Goal: Task Accomplishment & Management: Use online tool/utility

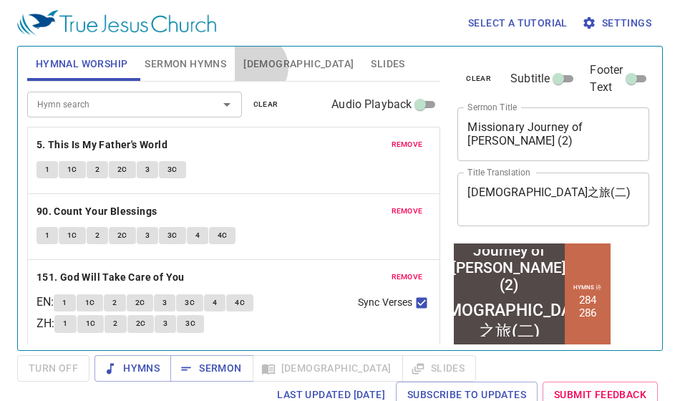
click at [255, 68] on span "[DEMOGRAPHIC_DATA]" at bounding box center [298, 64] width 110 height 18
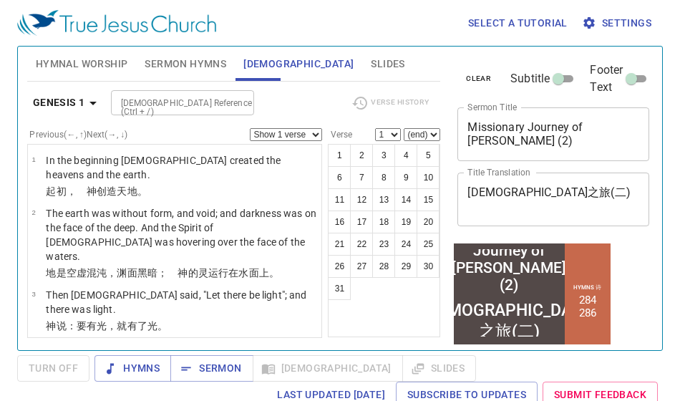
click at [420, 16] on div "Select a tutorial Settings" at bounding box center [337, 23] width 640 height 46
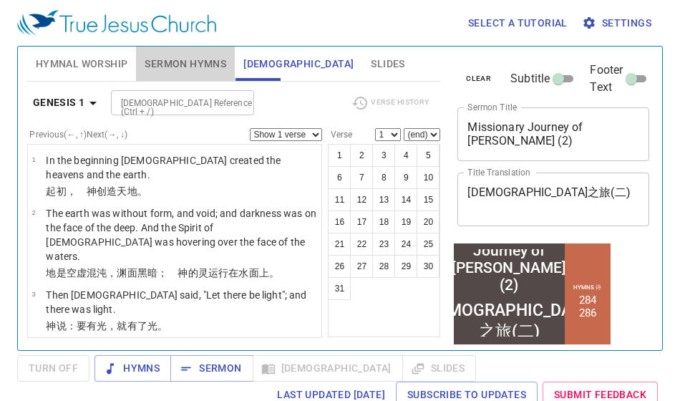
click at [171, 64] on span "Sermon Hymns" at bounding box center [186, 64] width 82 height 18
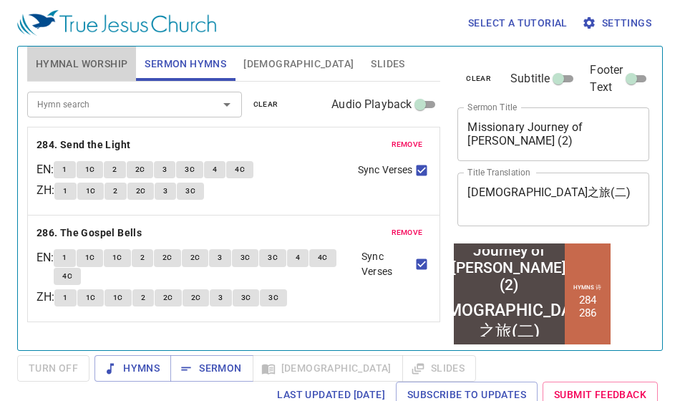
click at [44, 76] on button "Hymnal Worship" at bounding box center [81, 63] width 109 height 34
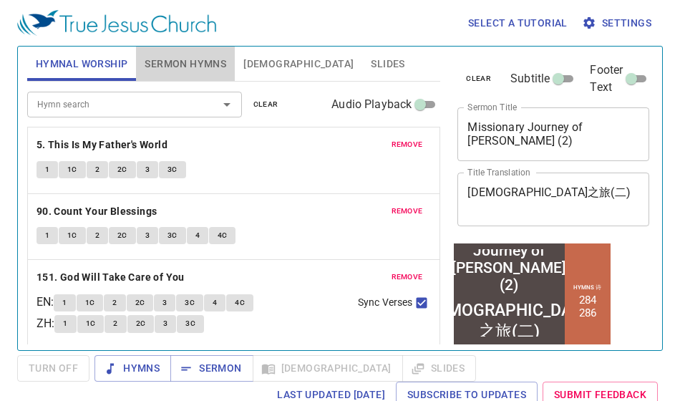
click at [172, 59] on span "Sermon Hymns" at bounding box center [186, 64] width 82 height 18
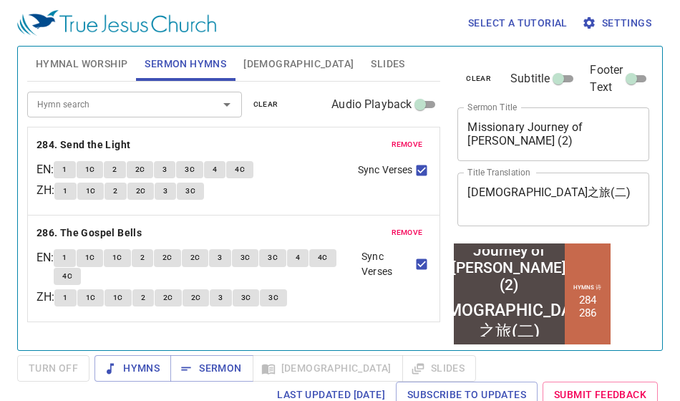
click at [144, 97] on input "Hymn search" at bounding box center [113, 104] width 164 height 16
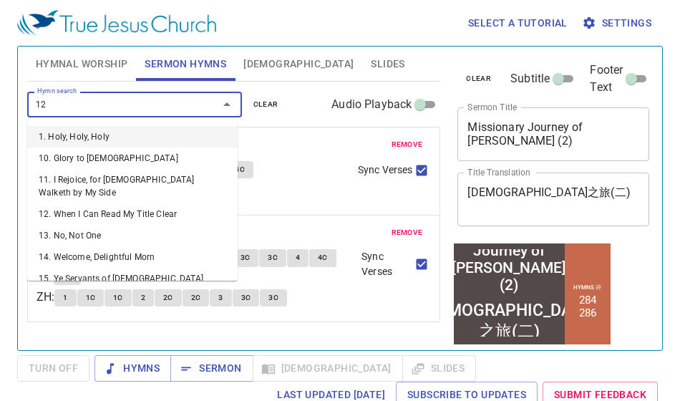
type input "123"
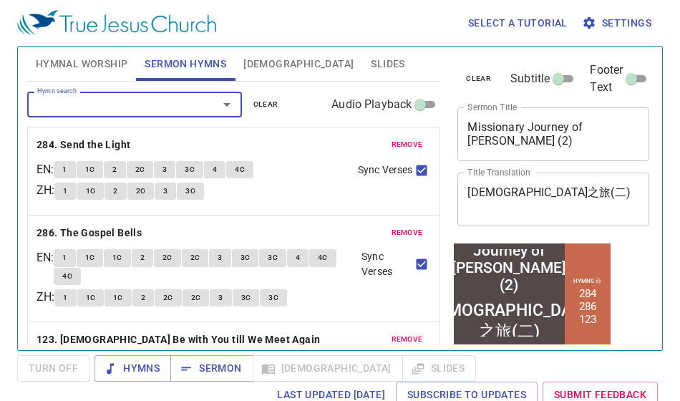
click at [329, 135] on div "remove 284. Send the Light EN : 1 1C 2 2C 3 3C 4 4C ZH : 1 1C 2 2C 3 3C Sync Ve…" at bounding box center [234, 170] width 412 height 87
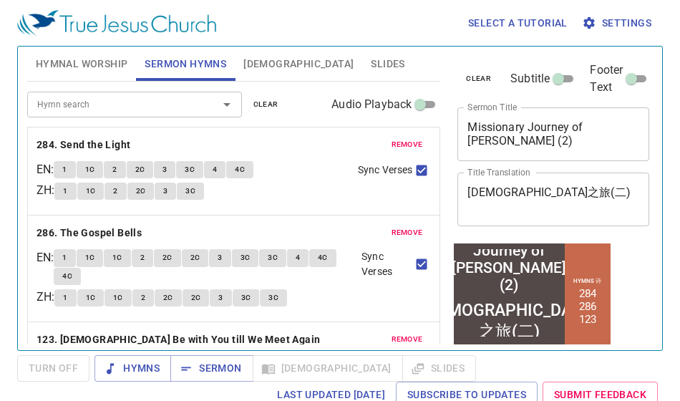
click at [596, 315] on li "123" at bounding box center [587, 318] width 17 height 13
drag, startPoint x: 627, startPoint y: 315, endPoint x: 615, endPoint y: 315, distance: 12.9
click at [610, 315] on div "Hymns 诗 284 286 123" at bounding box center [587, 301] width 46 height 116
click at [391, 139] on span "remove" at bounding box center [406, 144] width 31 height 13
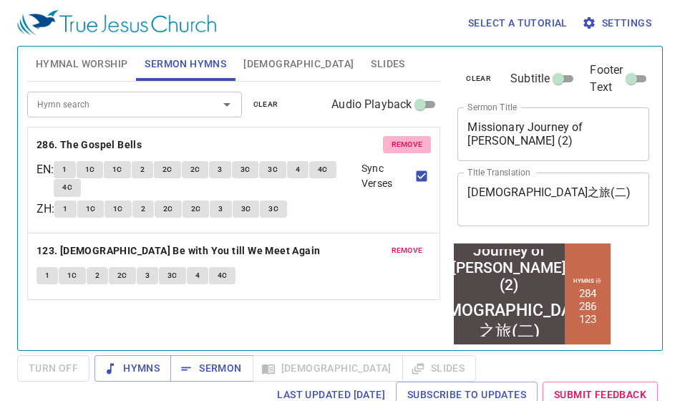
click at [383, 139] on button "remove" at bounding box center [407, 144] width 49 height 17
click at [383, 242] on button "remove" at bounding box center [407, 250] width 49 height 17
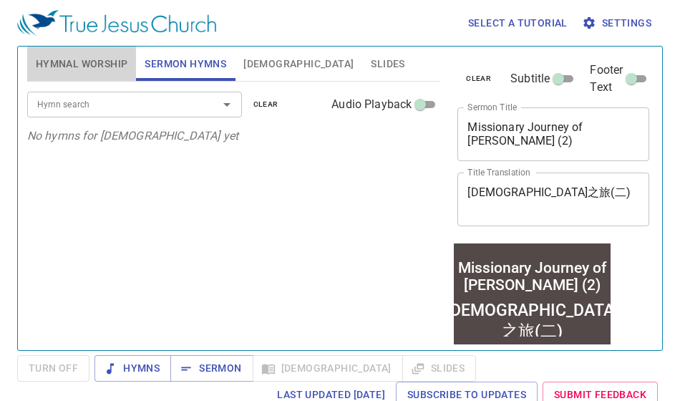
click at [72, 69] on span "Hymnal Worship" at bounding box center [82, 64] width 92 height 18
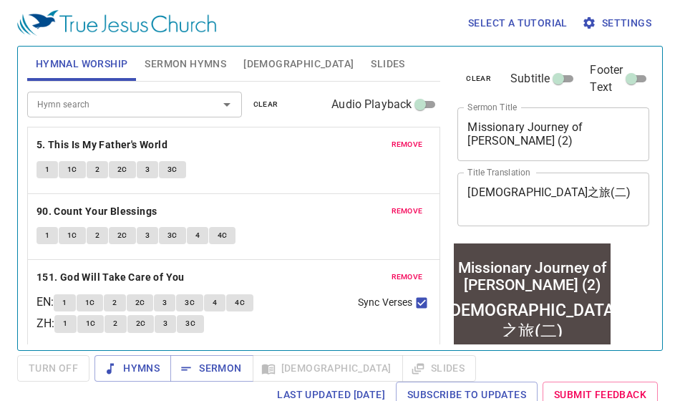
click at [391, 142] on span "remove" at bounding box center [406, 144] width 31 height 13
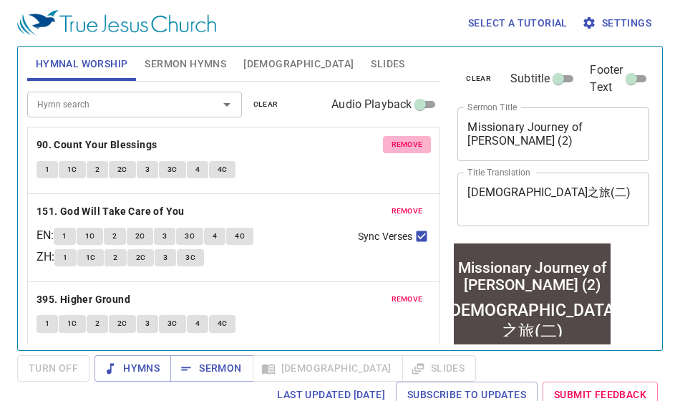
click at [391, 142] on span "remove" at bounding box center [406, 144] width 31 height 13
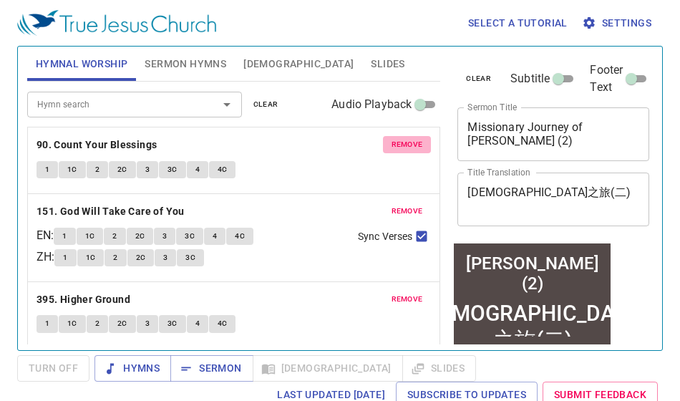
click at [391, 205] on span "remove" at bounding box center [406, 211] width 31 height 13
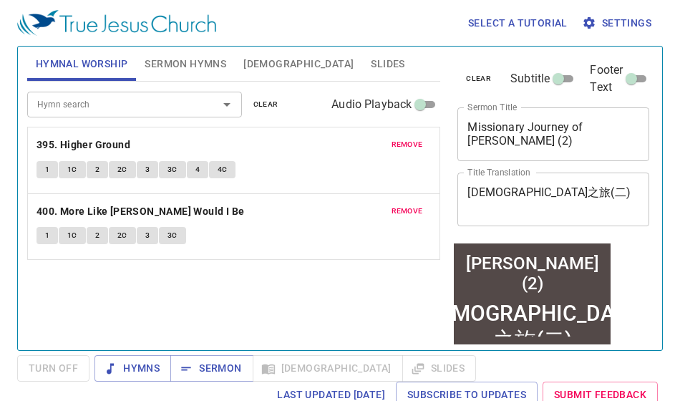
click at [391, 142] on span "remove" at bounding box center [406, 144] width 31 height 13
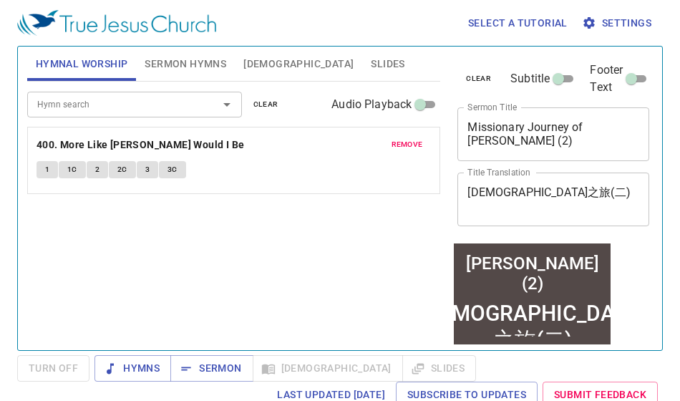
click at [391, 142] on span "remove" at bounding box center [406, 144] width 31 height 13
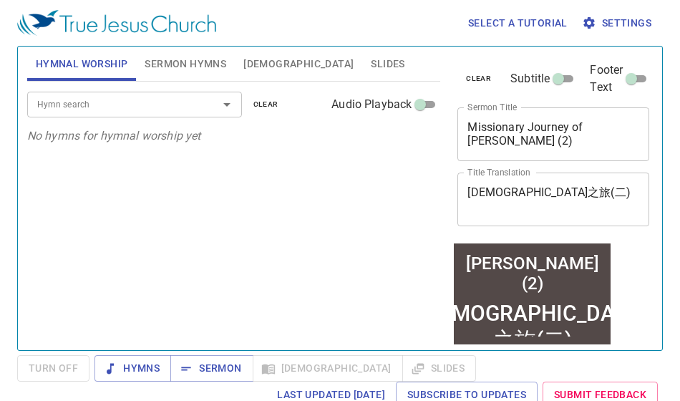
click at [93, 109] on input "Hymn search" at bounding box center [113, 104] width 164 height 16
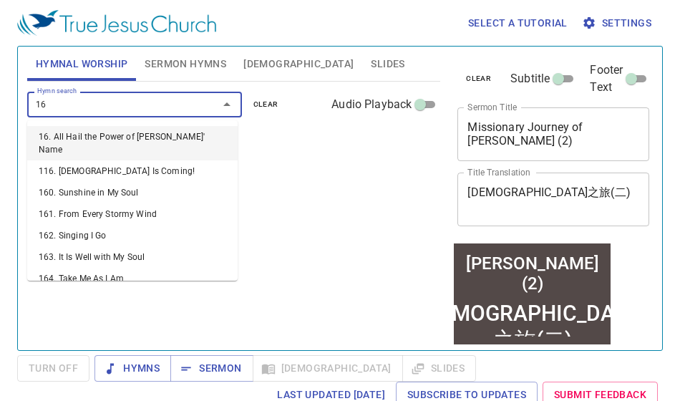
type input "162"
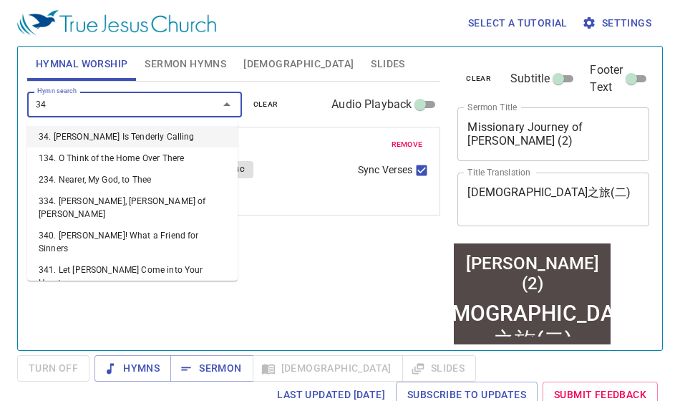
type input "349"
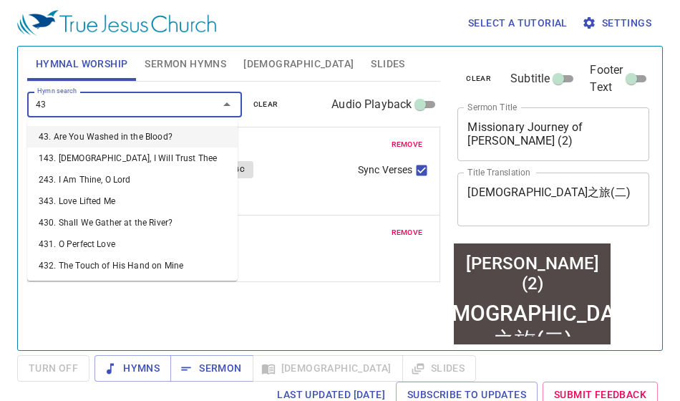
type input "437"
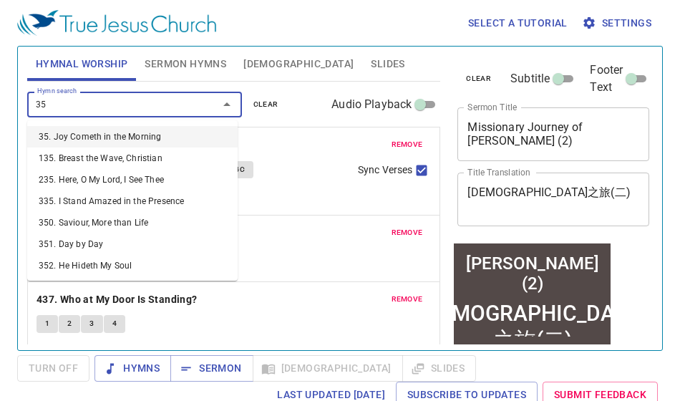
type input "358"
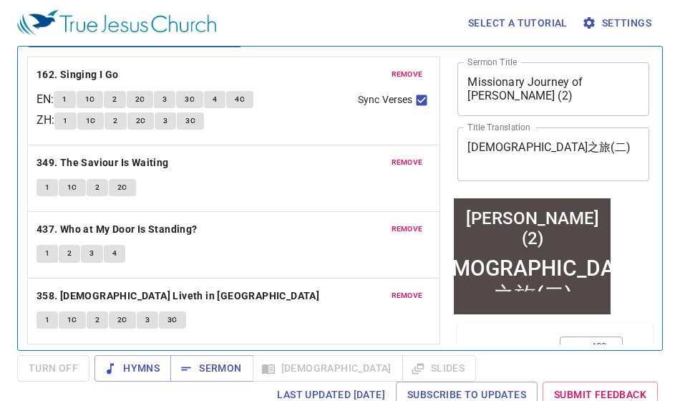
scroll to position [72, 0]
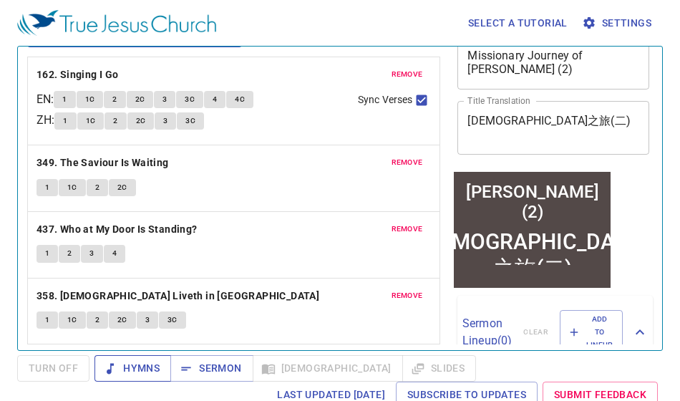
click at [141, 366] on span "Hymns" at bounding box center [133, 368] width 54 height 18
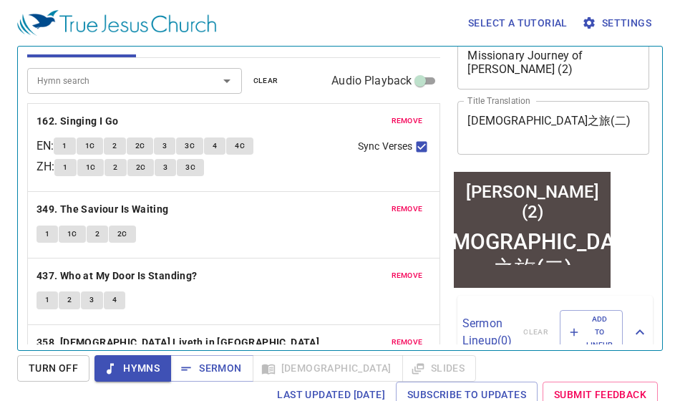
scroll to position [0, 0]
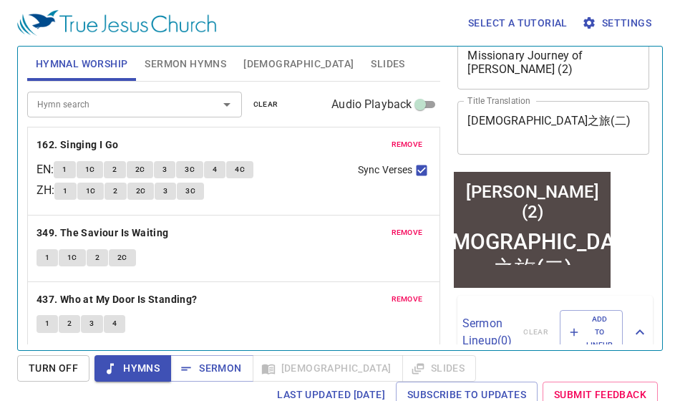
click at [192, 58] on span "Sermon Hymns" at bounding box center [186, 64] width 82 height 18
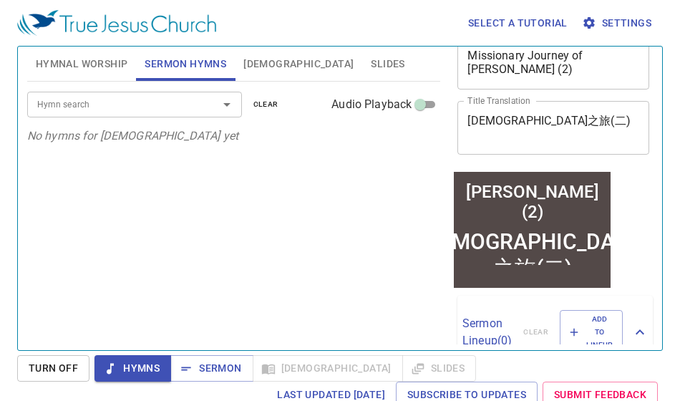
click at [157, 108] on input "Hymn search" at bounding box center [113, 104] width 164 height 16
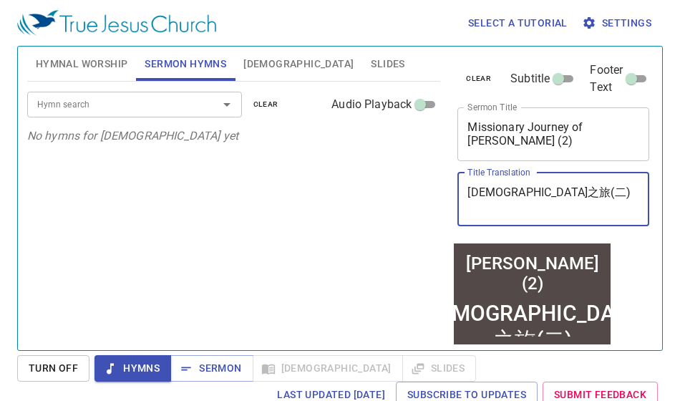
click at [549, 192] on textarea "保罗传教之旅(二)" at bounding box center [553, 198] width 172 height 27
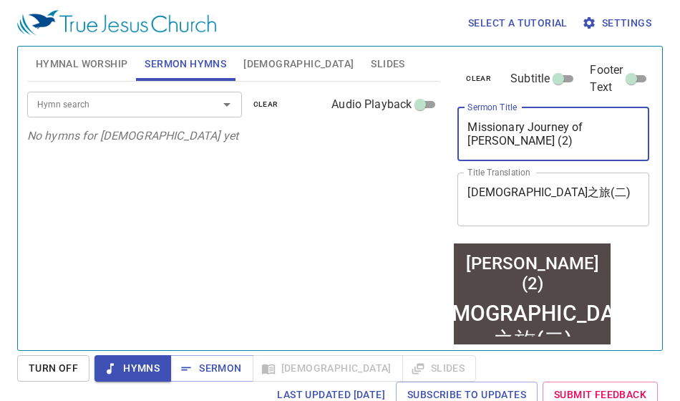
click at [540, 131] on textarea "Missionary Journey of Paul (2)" at bounding box center [553, 133] width 172 height 27
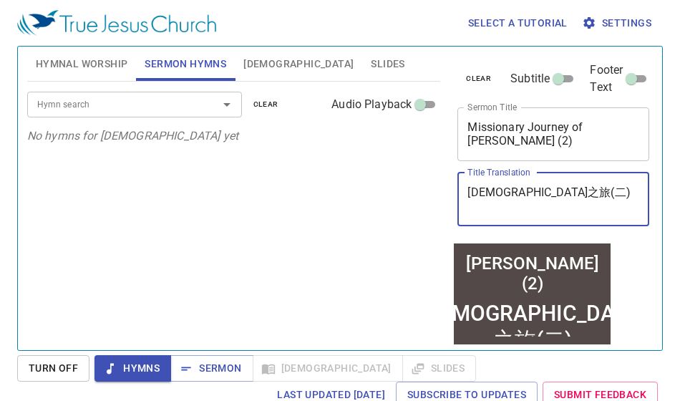
click at [554, 185] on textarea "保罗传教之旅(二)" at bounding box center [553, 198] width 172 height 27
click at [532, 122] on textarea "Missionary Journey of Paul (2)" at bounding box center [553, 133] width 172 height 27
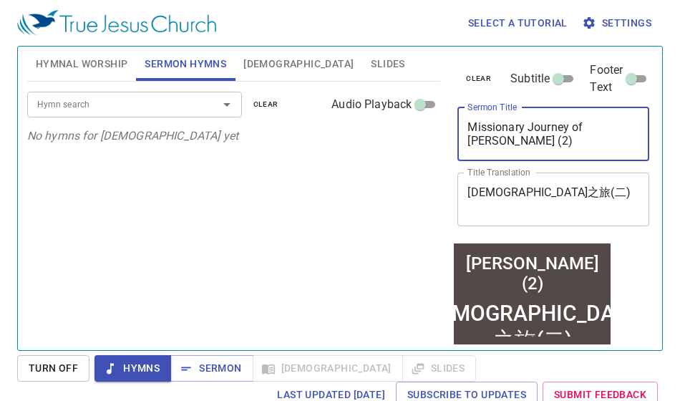
click at [538, 186] on textarea "保罗传教之旅(二)" at bounding box center [553, 198] width 172 height 27
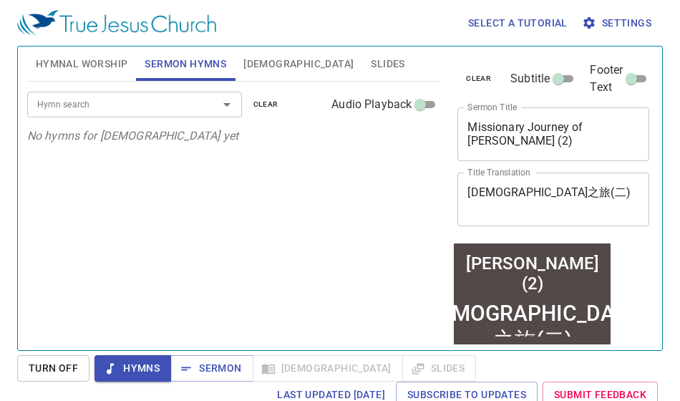
click at [549, 131] on textarea "Missionary Journey of Paul (2)" at bounding box center [553, 133] width 172 height 27
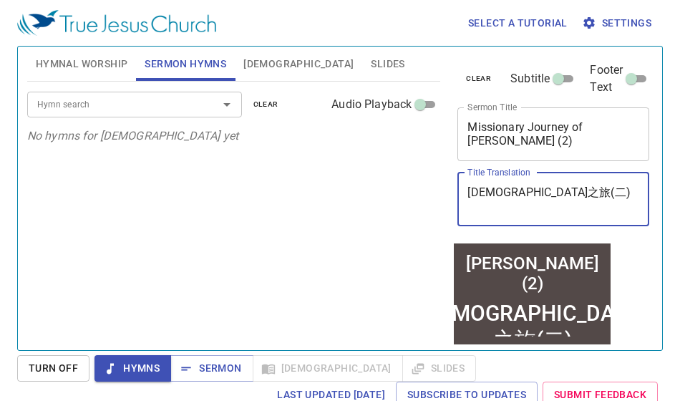
drag, startPoint x: 538, startPoint y: 175, endPoint x: 385, endPoint y: 181, distance: 153.2
click at [385, 181] on div "Hymnal Worship Sermon Hymns Bible Slides Hymn search Hymn search clear Audio Pl…" at bounding box center [339, 192] width 637 height 303
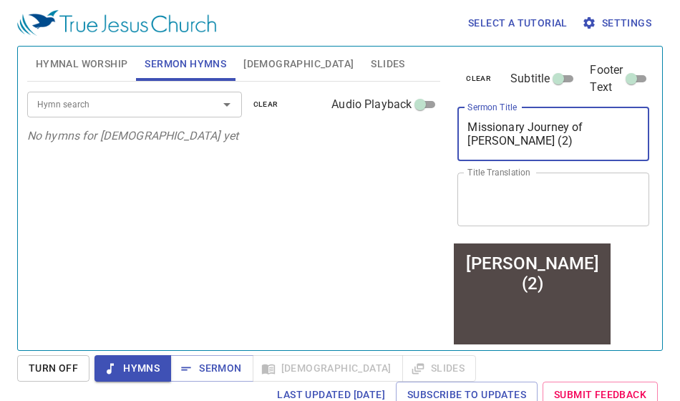
click at [467, 134] on textarea "Missionary Journey of Paul (2)" at bounding box center [553, 133] width 172 height 27
click at [581, 126] on textarea "Missionary Journey of Paul (2)" at bounding box center [553, 133] width 172 height 27
paste textarea "保罗传教之旅(二)"
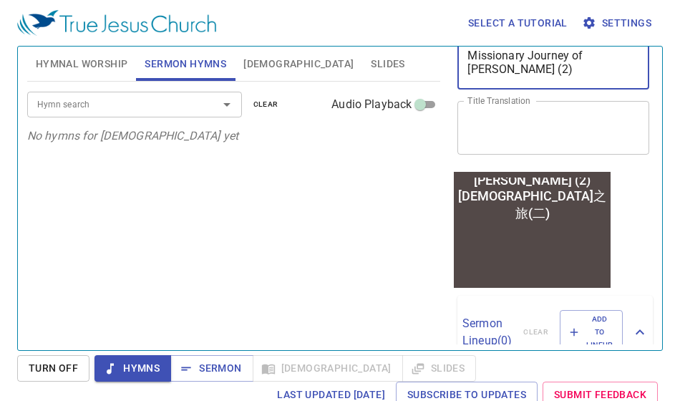
type textarea "Missionary Journey of Paul (2) 保罗传教之旅(二)"
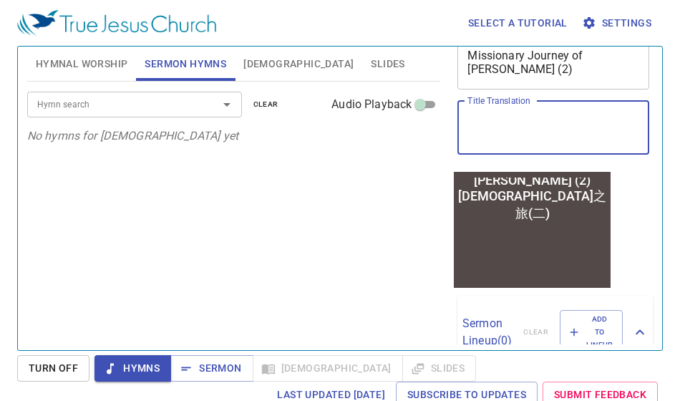
click at [519, 119] on textarea "Title Translation" at bounding box center [553, 127] width 172 height 27
type textarea "1"
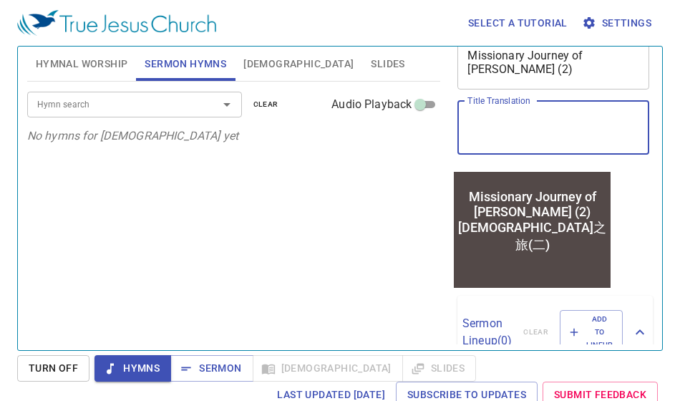
scroll to position [0, 0]
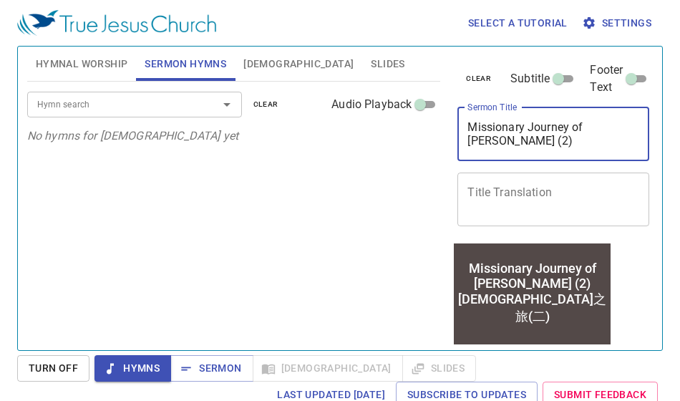
drag, startPoint x: 418, startPoint y: 132, endPoint x: 379, endPoint y: 133, distance: 38.7
click at [379, 133] on div "Hymnal Worship Sermon Hymns Bible Slides Hymn search Hymn search clear Audio Pl…" at bounding box center [339, 192] width 637 height 303
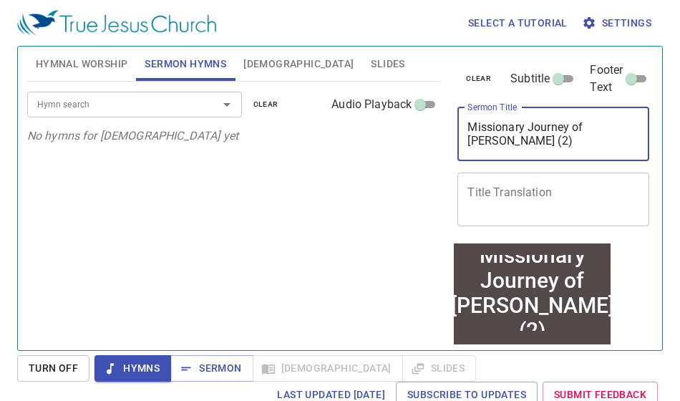
type textarea "Missionary Journey of Paul (2)"
click at [473, 185] on textarea "Title Translation" at bounding box center [553, 198] width 172 height 27
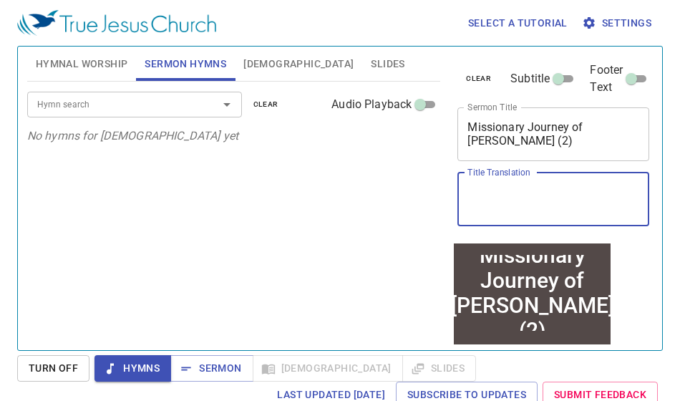
paste textarea "保罗传教之旅(二)"
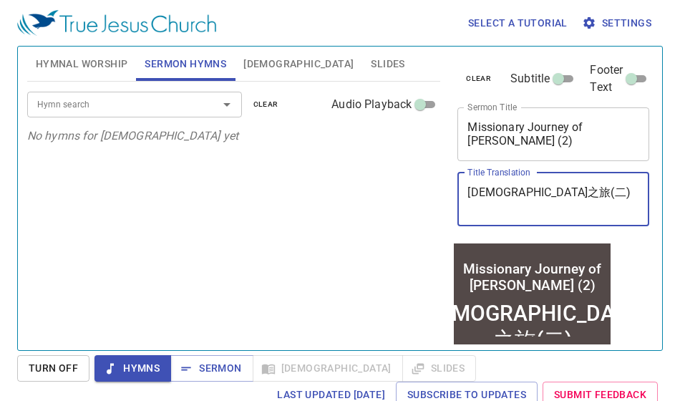
type textarea "保罗传教之旅(二)"
click at [185, 99] on input "Hymn search" at bounding box center [113, 104] width 164 height 16
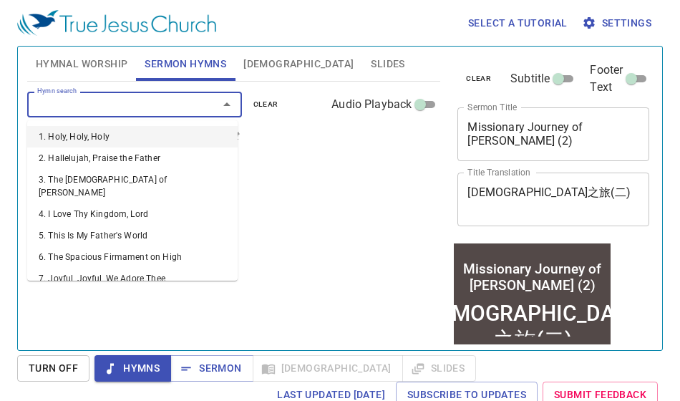
click at [253, 65] on span "[DEMOGRAPHIC_DATA]" at bounding box center [298, 64] width 110 height 18
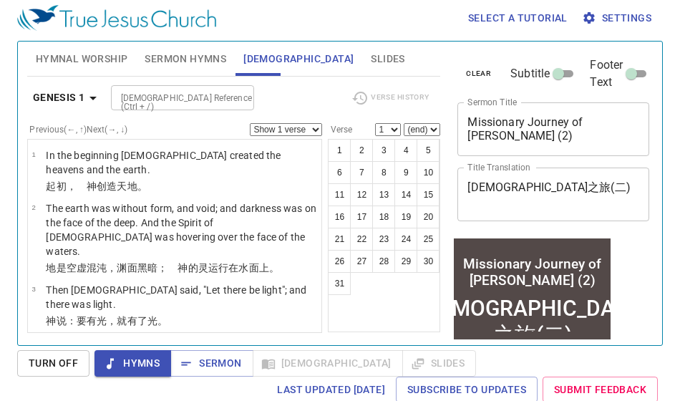
scroll to position [6, 0]
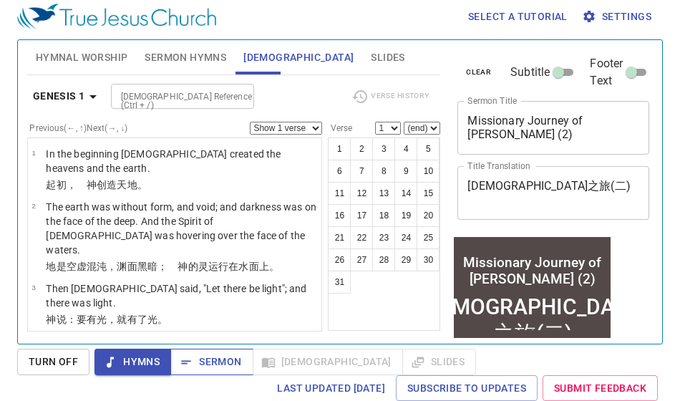
click at [209, 363] on span "Sermon" at bounding box center [211, 362] width 59 height 18
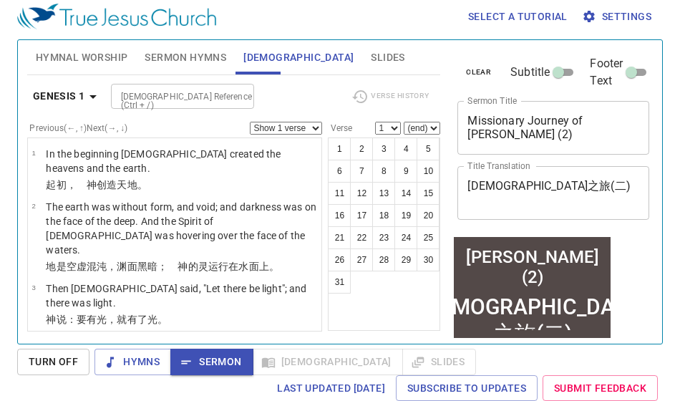
click at [157, 94] on input "[DEMOGRAPHIC_DATA] Reference (Ctrl + /)" at bounding box center [170, 96] width 111 height 16
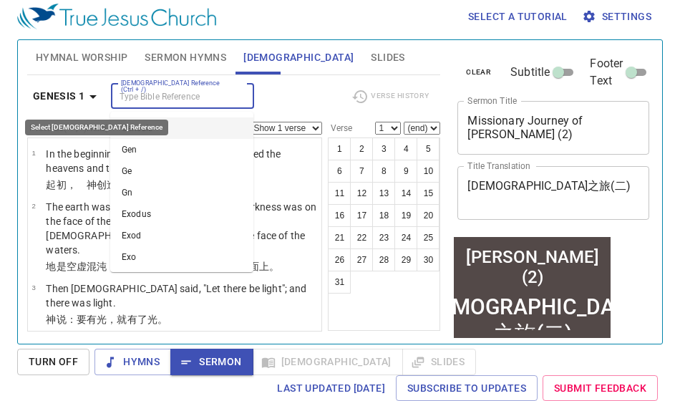
click at [86, 102] on icon "button" at bounding box center [92, 96] width 17 height 17
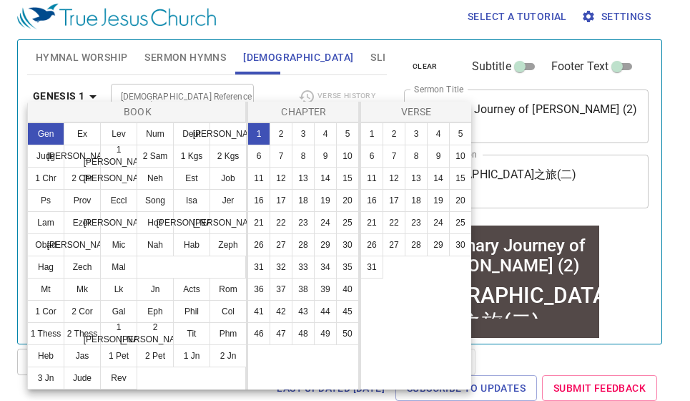
click at [189, 83] on div at bounding box center [345, 200] width 690 height 401
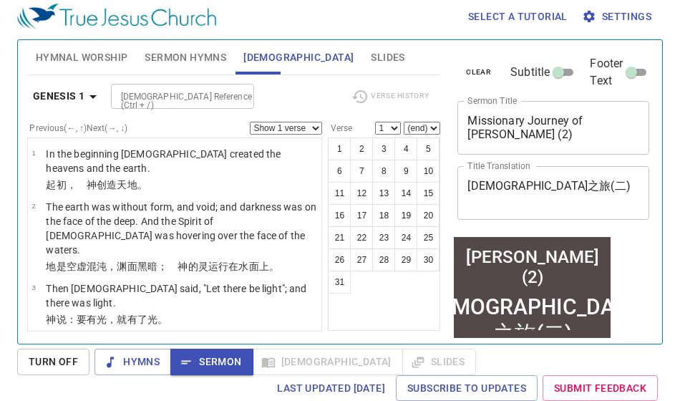
click at [190, 89] on input "[DEMOGRAPHIC_DATA] Reference (Ctrl + /)" at bounding box center [170, 96] width 111 height 16
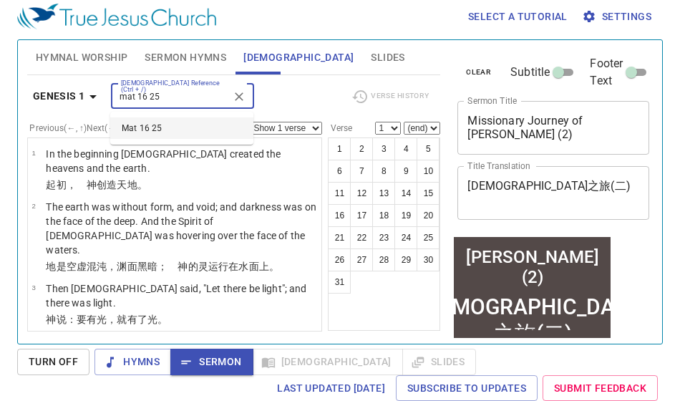
type input "mat 16 25"
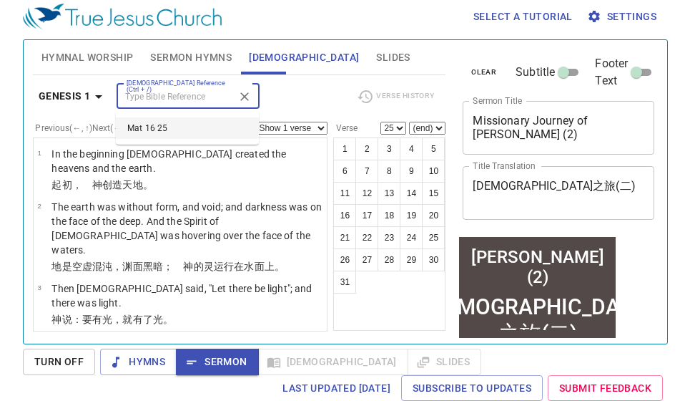
scroll to position [2073, 0]
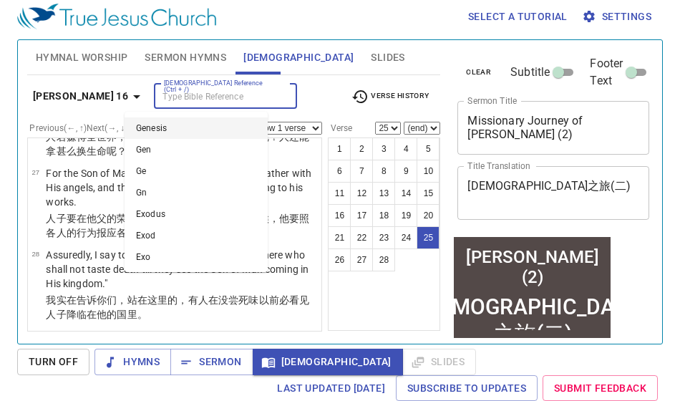
click at [180, 97] on input "[DEMOGRAPHIC_DATA] Reference (Ctrl + /)" at bounding box center [213, 96] width 111 height 16
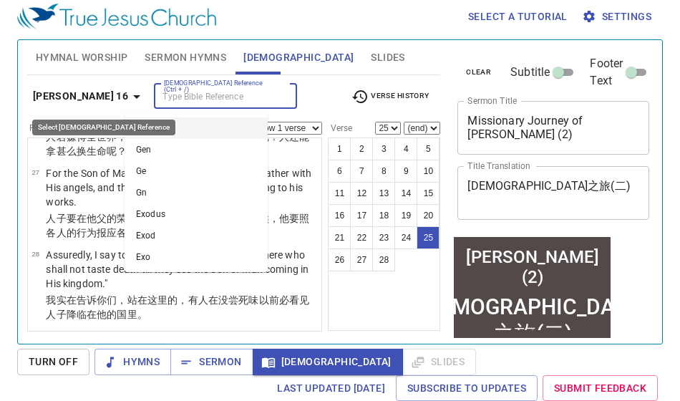
click at [84, 90] on b "Matthew 16" at bounding box center [80, 96] width 95 height 18
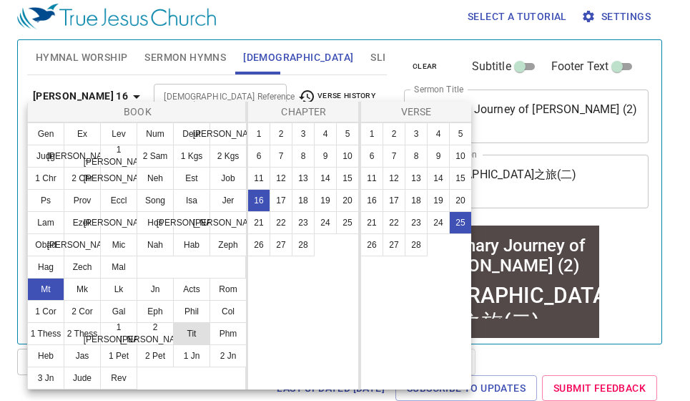
click at [190, 330] on button "Tit" at bounding box center [191, 333] width 37 height 23
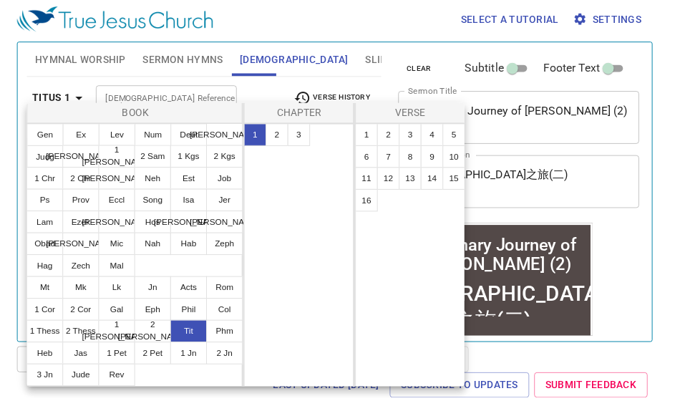
scroll to position [0, 0]
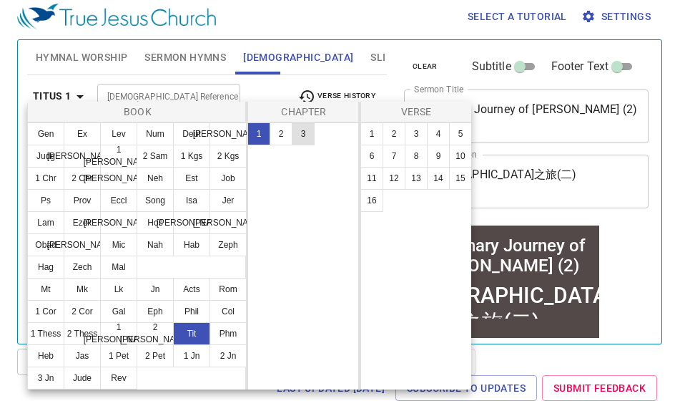
click at [297, 128] on button "3" at bounding box center [303, 133] width 23 height 23
click at [406, 141] on button "3" at bounding box center [416, 133] width 23 height 23
select select "3"
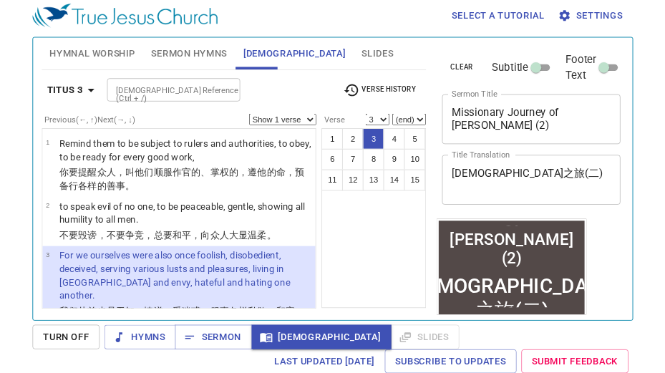
scroll to position [114, 0]
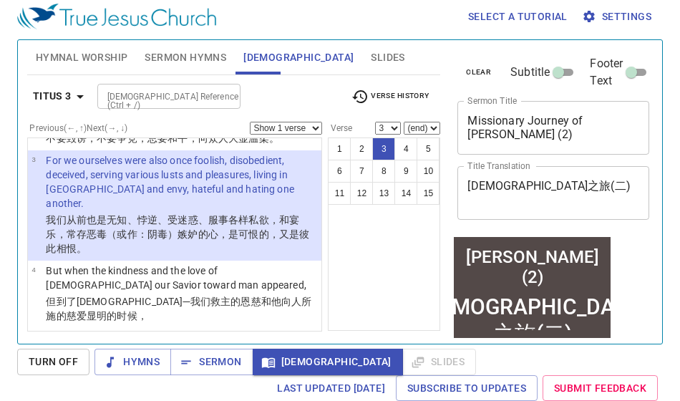
click at [196, 96] on input "[DEMOGRAPHIC_DATA] Reference (Ctrl + /)" at bounding box center [157, 96] width 111 height 16
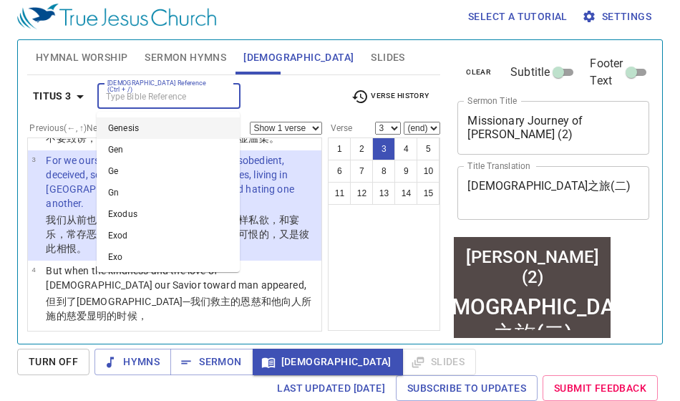
click at [270, 89] on div "Bible Reference (Ctrl + /) Bible Reference (Ctrl + /)" at bounding box center [218, 96] width 243 height 25
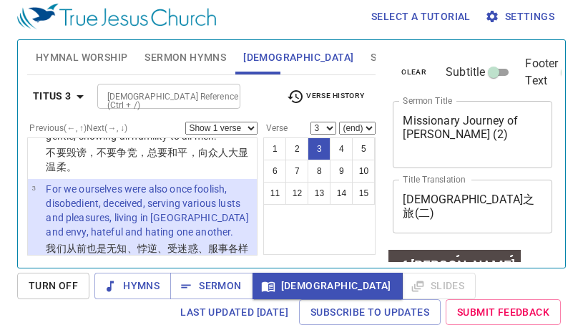
scroll to position [0, 0]
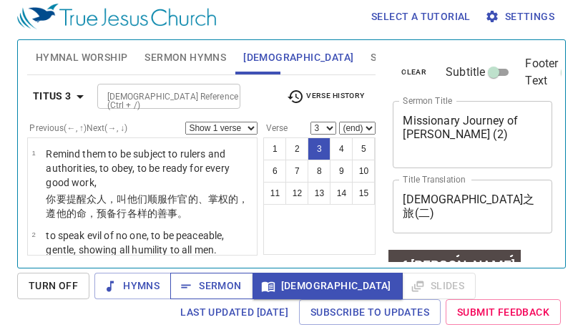
click at [194, 288] on span "Sermon" at bounding box center [211, 286] width 59 height 18
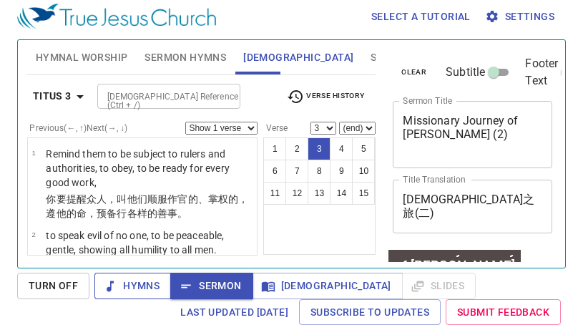
click at [144, 283] on span "Hymns" at bounding box center [133, 286] width 54 height 18
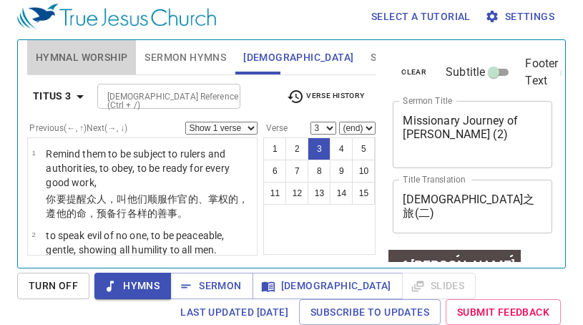
click at [94, 55] on span "Hymnal Worship" at bounding box center [82, 58] width 92 height 18
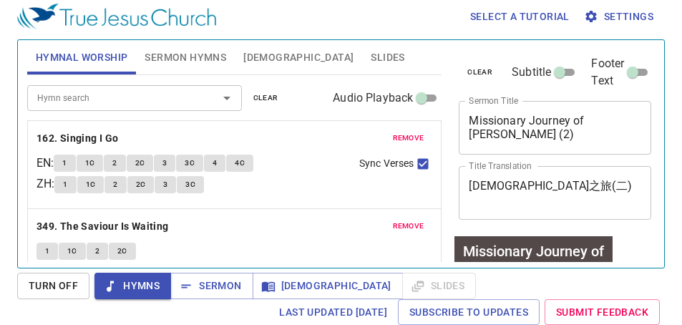
click at [362, 69] on button "Slides" at bounding box center [387, 57] width 51 height 34
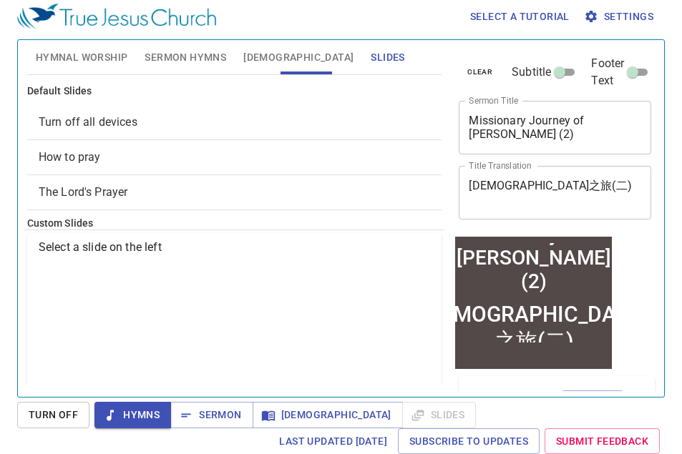
click at [372, 233] on div "Select a slide on the left" at bounding box center [234, 385] width 415 height 304
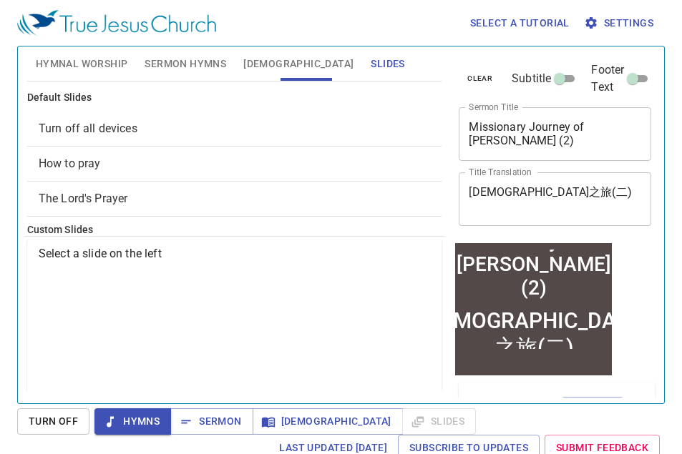
click at [77, 301] on span "Prayer Request" at bounding box center [77, 295] width 77 height 14
click at [378, 400] on span "Project" at bounding box center [401, 410] width 46 height 18
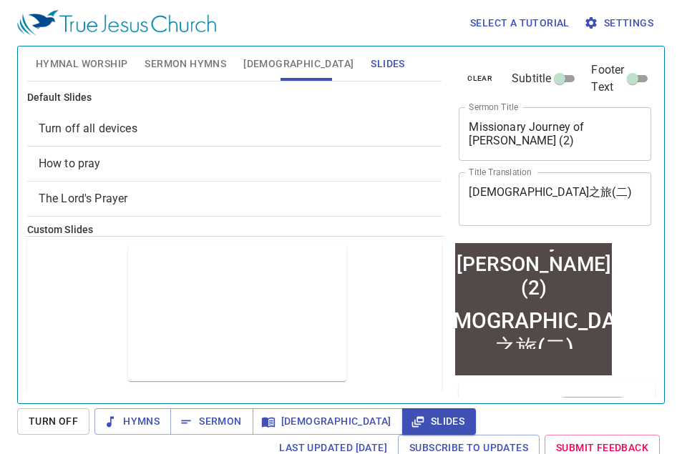
click at [166, 67] on span "Sermon Hymns" at bounding box center [186, 64] width 82 height 18
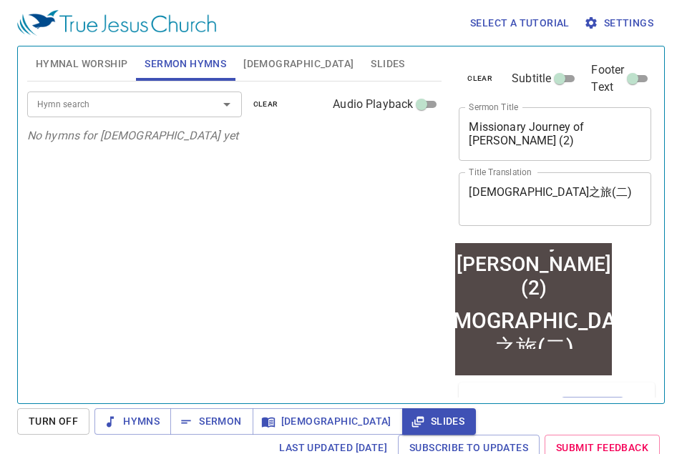
click at [532, 197] on textarea "保罗传教之旅(二)" at bounding box center [555, 198] width 172 height 27
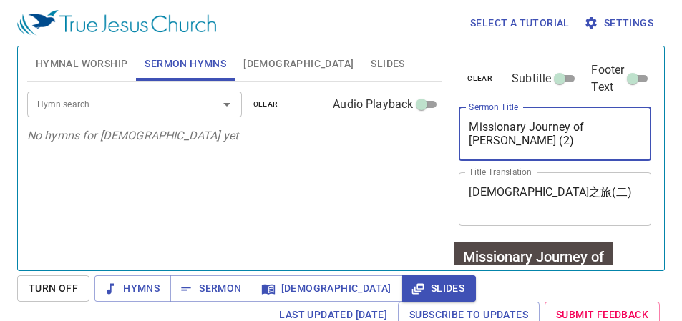
drag, startPoint x: 547, startPoint y: 127, endPoint x: 438, endPoint y: 120, distance: 109.0
click at [469, 120] on textarea "Missionary Journey of Paul (2)" at bounding box center [555, 133] width 172 height 27
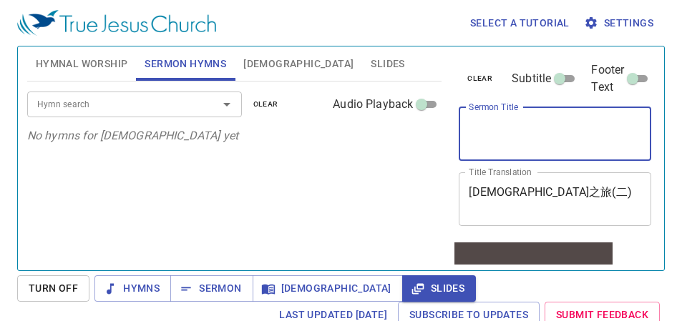
paste textarea "保罗传教之旅(二)"
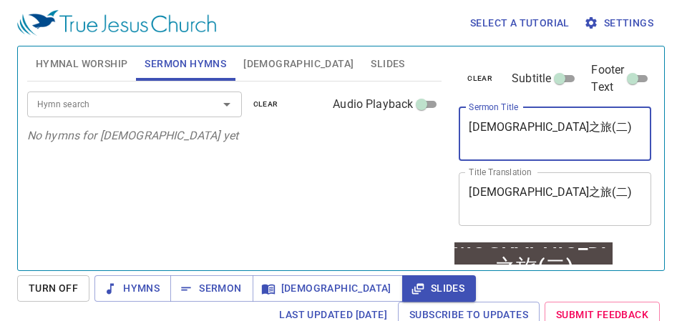
drag, startPoint x: 503, startPoint y: 110, endPoint x: 418, endPoint y: 107, distance: 84.5
click at [459, 107] on div "保罗传教之旅(二) x Sermon Title" at bounding box center [555, 134] width 192 height 54
paste textarea "約瑟的人生 - 五件衣服(一）"
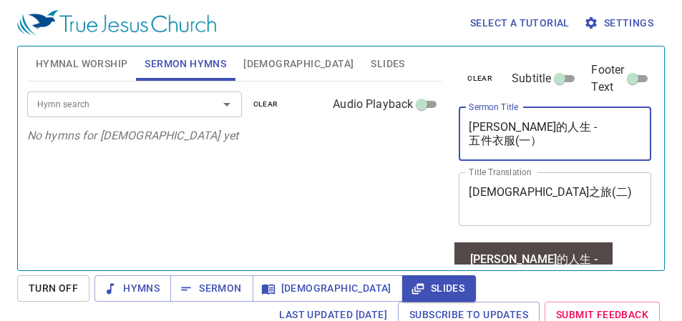
type textarea "約瑟的人生 - 五件衣服(一）"
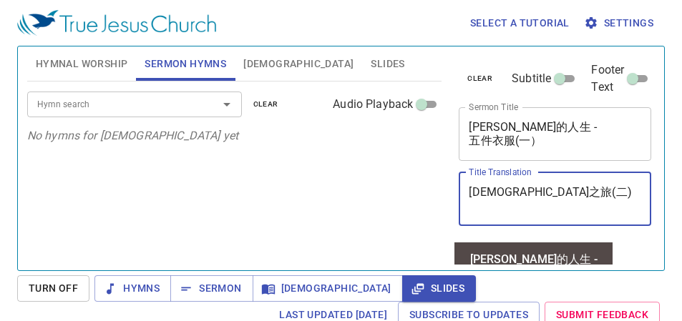
drag, startPoint x: 522, startPoint y: 180, endPoint x: 368, endPoint y: 182, distance: 154.5
click at [368, 182] on div "Hymnal Worship Sermon Hymns Bible Slides Hymn search Hymn search clear Audio Pl…" at bounding box center [340, 153] width 639 height 224
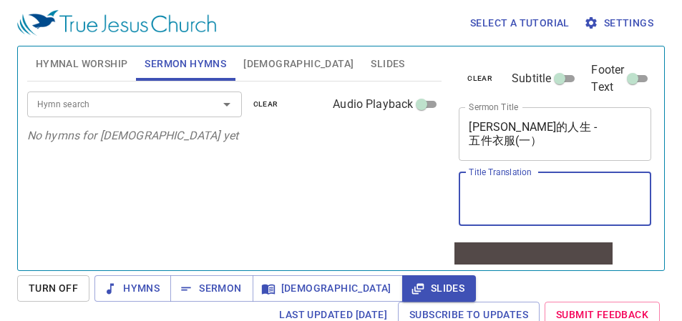
click at [469, 192] on textarea "Title Translation" at bounding box center [555, 198] width 172 height 27
paste textarea "Joseph's Life - Five Pieces of Clothing （1）"
type textarea "Joseph's Life - Five Pieces of Clothing （1）"
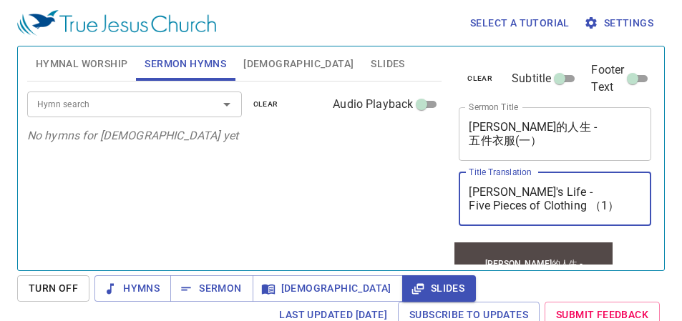
drag, startPoint x: 578, startPoint y: 188, endPoint x: 397, endPoint y: 176, distance: 181.4
click at [447, 176] on div "clear Subtitle Footer Text Sermon Title 約瑟的人生 - 五件衣服(一） x Sermon Title Title Tr…" at bounding box center [553, 153] width 213 height 224
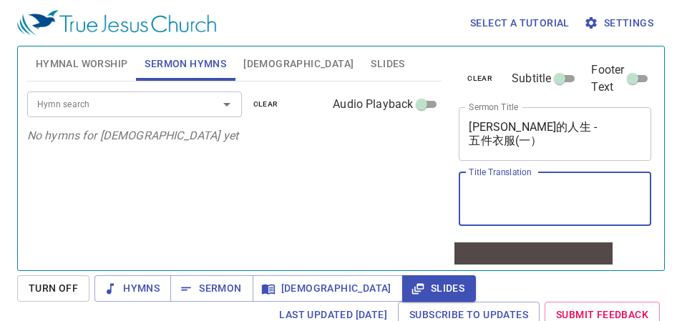
click at [459, 117] on div "約瑟的人生 - 五件衣服(一） x Sermon Title" at bounding box center [555, 134] width 192 height 54
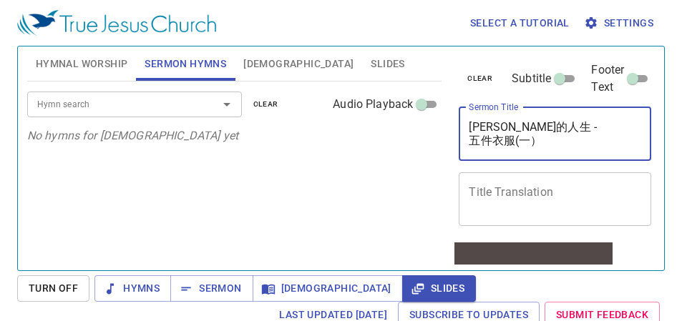
click at [469, 120] on textarea "約瑟的人生 - 五件衣服(一）" at bounding box center [555, 133] width 172 height 27
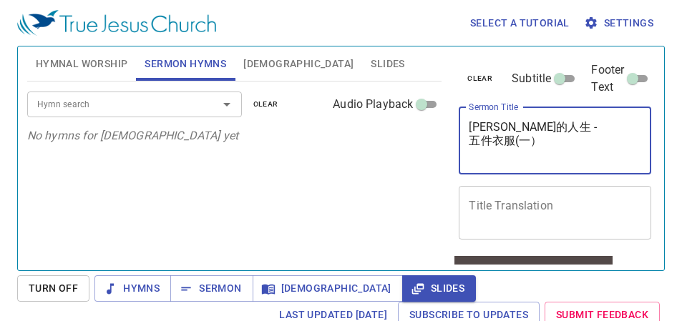
click at [469, 120] on textarea "約瑟的人生 - 五件衣服(一）" at bounding box center [555, 140] width 172 height 41
paste textarea "Joseph's Life - Five Pieces of Clothing （1）"
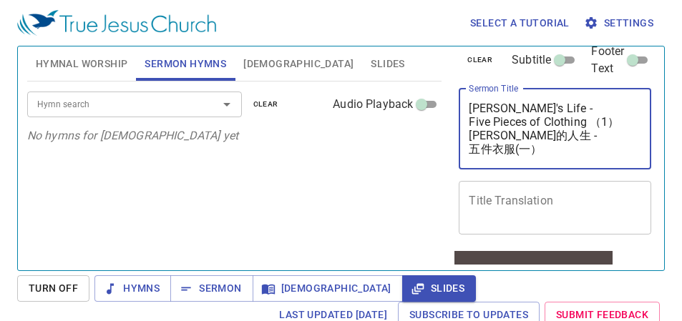
scroll to position [5, 0]
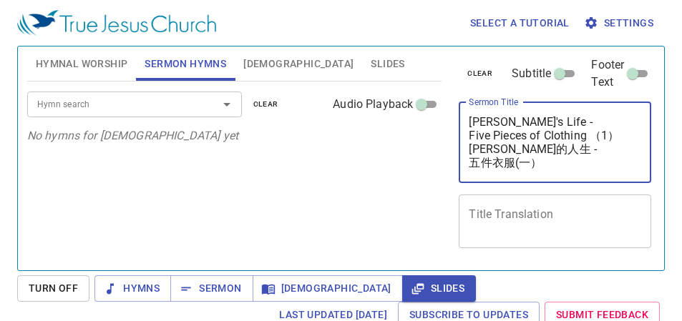
type textarea "Joseph's Life - Five Pieces of Clothing （1） 約瑟的人生 - 五件衣服(一）"
click at [512, 240] on div "clear Subtitle Footer Text Sermon Title Joseph's Life - Five Pieces of Clothing…" at bounding box center [554, 152] width 202 height 222
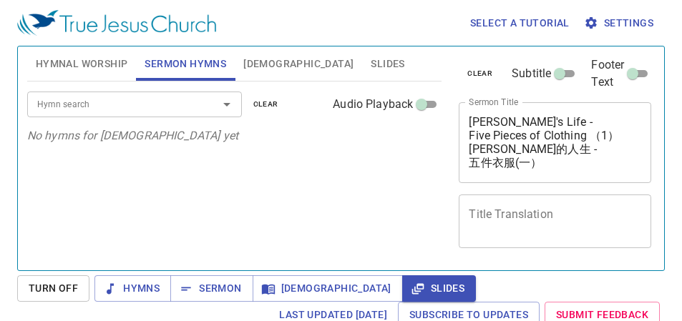
click at [160, 100] on input "Hymn search" at bounding box center [113, 104] width 164 height 16
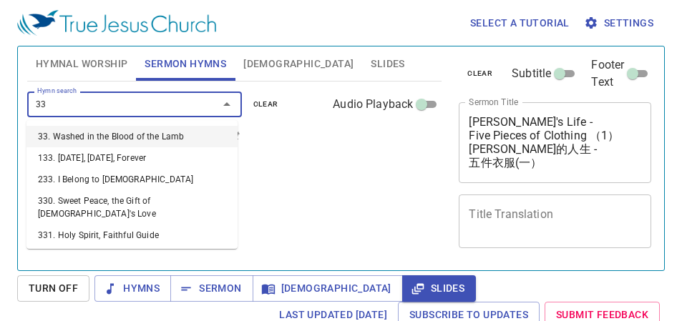
type input "336"
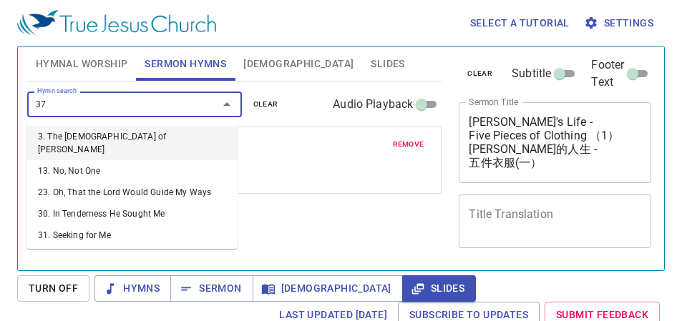
type input "377"
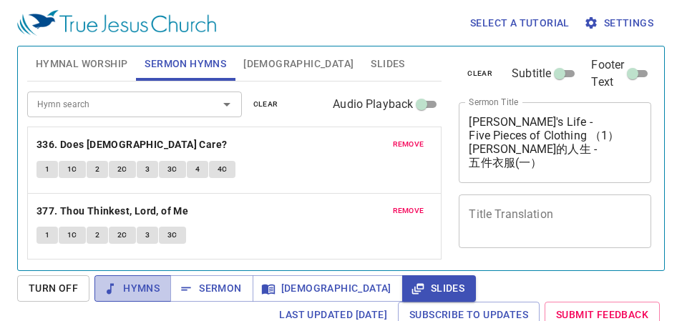
click at [152, 285] on span "Hymns" at bounding box center [133, 289] width 54 height 18
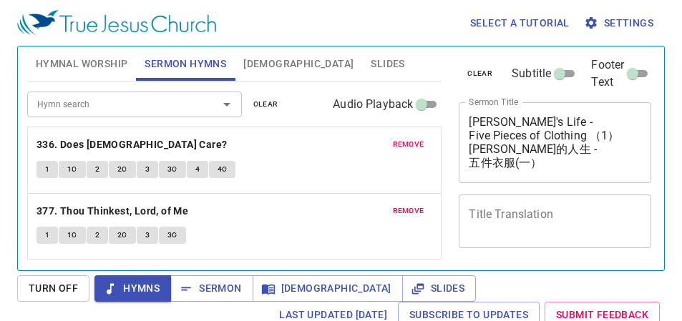
click at [114, 66] on span "Hymnal Worship" at bounding box center [82, 64] width 92 height 18
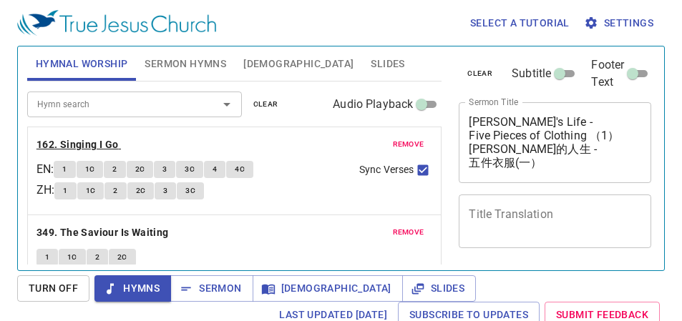
click at [99, 139] on b "162. Singing I Go" at bounding box center [77, 145] width 82 height 18
click at [67, 192] on span "1" at bounding box center [65, 191] width 4 height 13
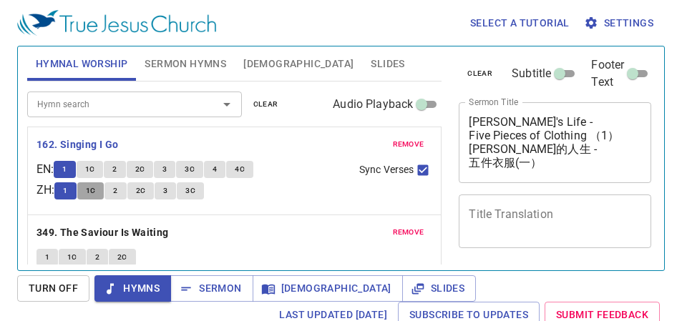
click at [97, 184] on button "1C" at bounding box center [90, 190] width 27 height 17
click at [117, 185] on span "2" at bounding box center [115, 191] width 4 height 13
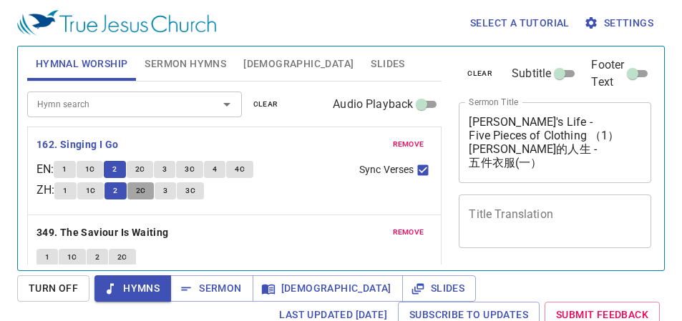
click at [145, 194] on span "2C" at bounding box center [141, 191] width 10 height 13
click at [167, 187] on span "3" at bounding box center [165, 191] width 4 height 13
click at [201, 189] on button "3C" at bounding box center [190, 190] width 27 height 17
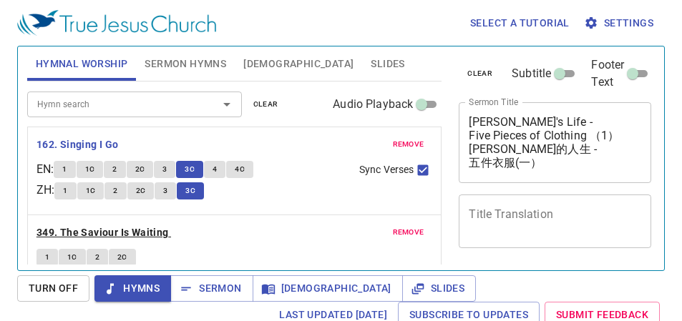
click at [77, 231] on b "349. The Saviour Is Waiting" at bounding box center [102, 233] width 132 height 18
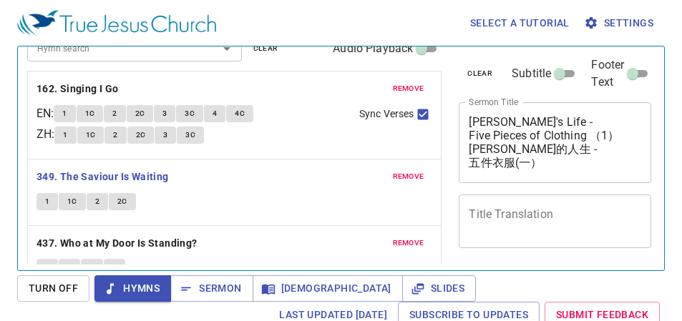
scroll to position [72, 0]
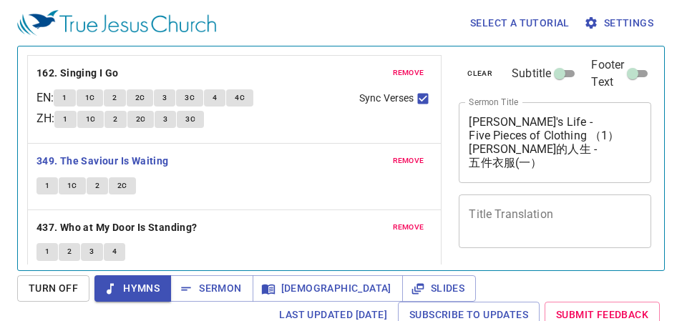
click at [53, 190] on button "1" at bounding box center [46, 185] width 21 height 17
click at [72, 186] on span "1C" at bounding box center [72, 186] width 10 height 13
click at [98, 185] on span "2" at bounding box center [97, 186] width 4 height 13
click at [123, 182] on span "2C" at bounding box center [122, 186] width 10 height 13
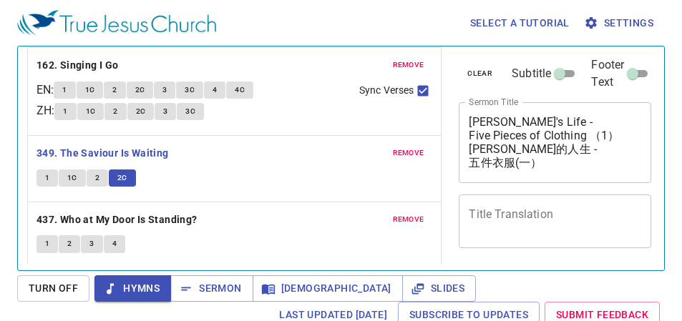
scroll to position [87, 0]
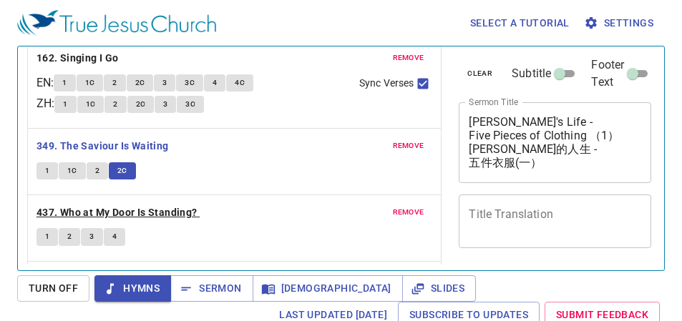
click at [185, 206] on b "437. Who at My Door Is Standing?" at bounding box center [116, 213] width 161 height 18
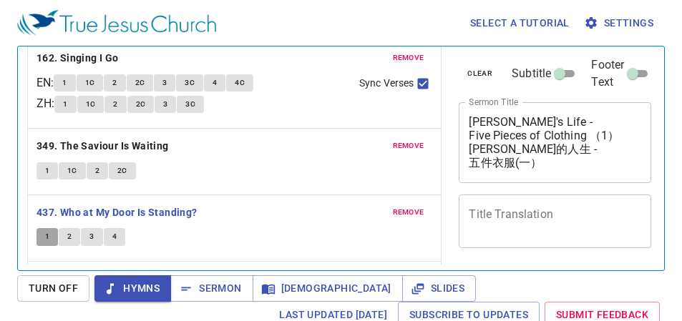
click at [44, 240] on button "1" at bounding box center [46, 236] width 21 height 17
click at [62, 236] on button "2" at bounding box center [69, 236] width 21 height 17
click at [89, 238] on button "3" at bounding box center [91, 236] width 21 height 17
click at [119, 241] on button "4" at bounding box center [114, 236] width 21 height 17
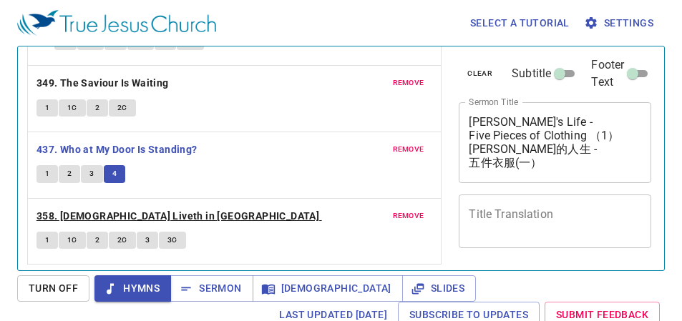
click at [135, 210] on b "358. [DEMOGRAPHIC_DATA] Liveth in [GEOGRAPHIC_DATA]" at bounding box center [177, 216] width 283 height 18
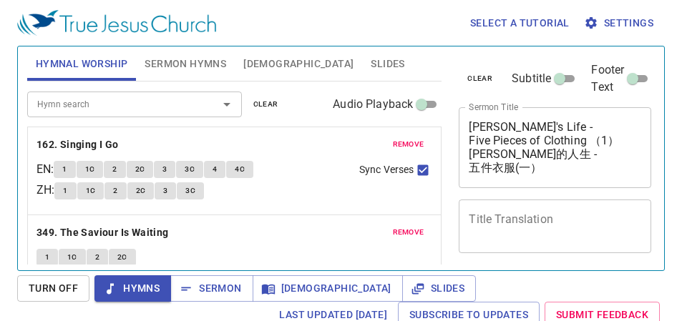
scroll to position [5, 0]
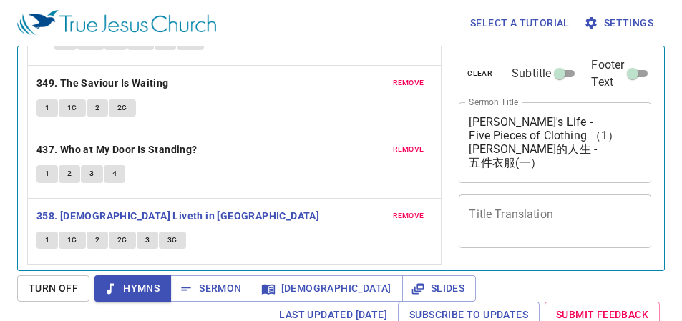
click at [44, 240] on button "1" at bounding box center [46, 240] width 21 height 17
click at [62, 238] on button "1C" at bounding box center [72, 240] width 27 height 17
click at [99, 243] on button "2" at bounding box center [97, 240] width 21 height 17
click at [117, 241] on span "2C" at bounding box center [122, 240] width 10 height 13
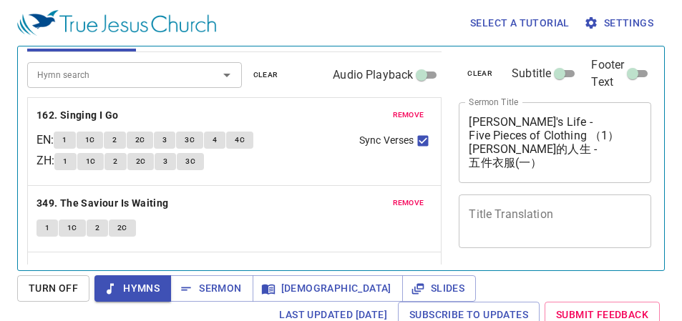
scroll to position [7, 0]
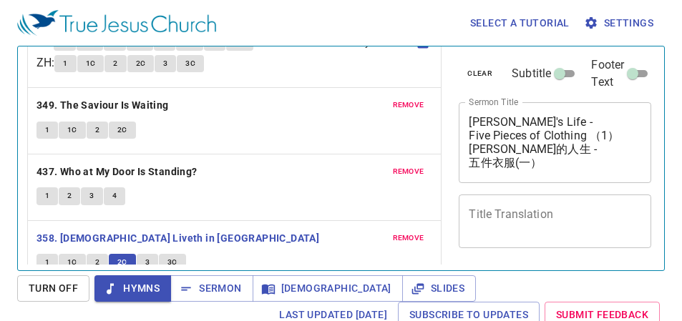
scroll to position [150, 0]
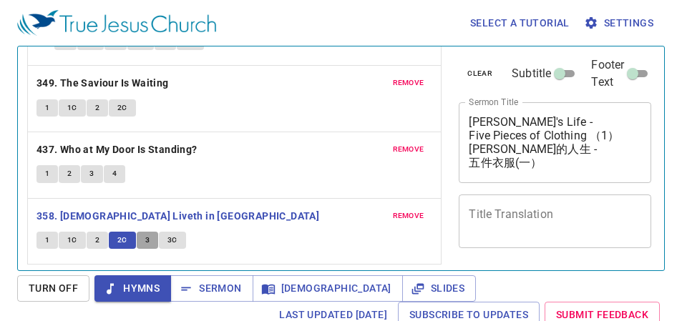
click at [146, 243] on span "3" at bounding box center [147, 240] width 4 height 13
click at [172, 235] on span "3C" at bounding box center [172, 240] width 10 height 13
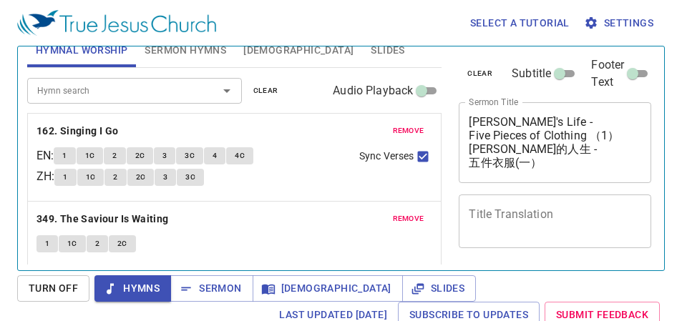
scroll to position [0, 0]
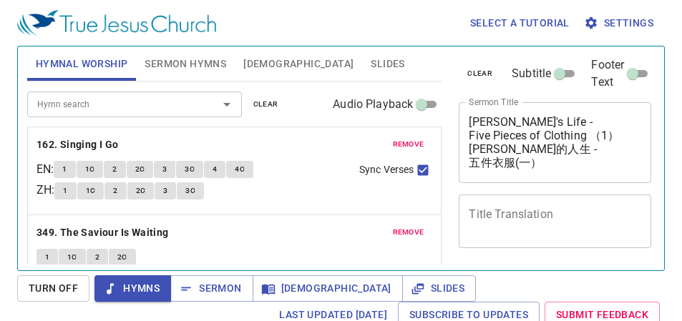
click at [149, 113] on div "Hymn search" at bounding box center [134, 104] width 215 height 25
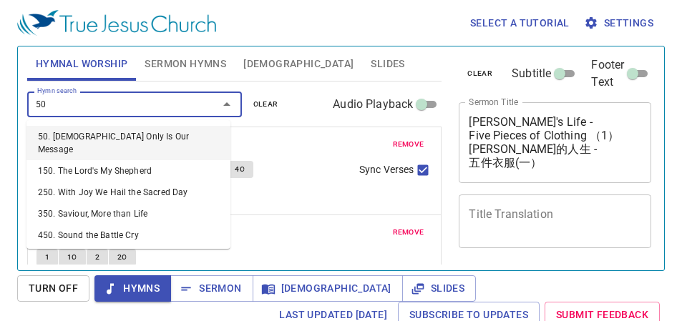
type input "501"
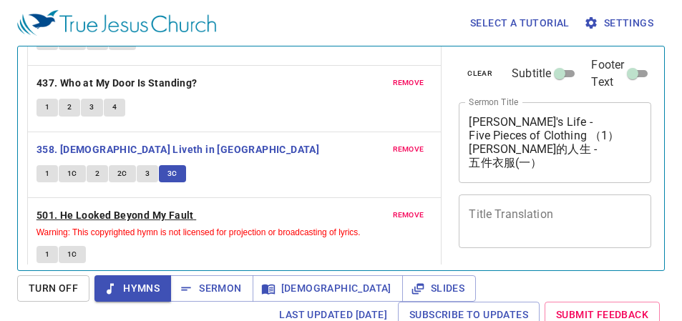
scroll to position [230, 0]
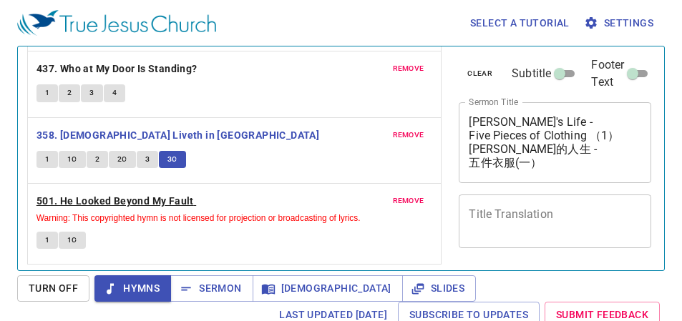
click at [104, 201] on b "501. He Looked Beyond My Fault" at bounding box center [114, 201] width 157 height 18
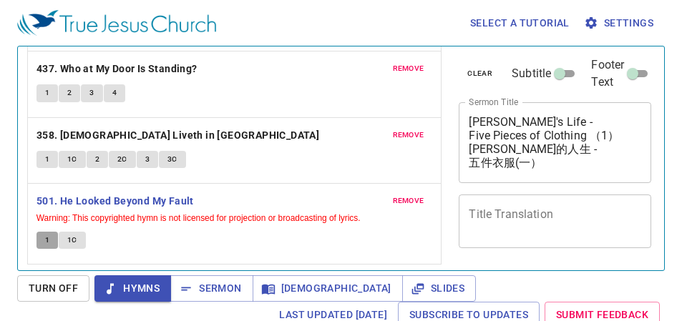
click at [48, 235] on span "1" at bounding box center [47, 240] width 4 height 13
click at [69, 241] on span "1C" at bounding box center [72, 240] width 10 height 13
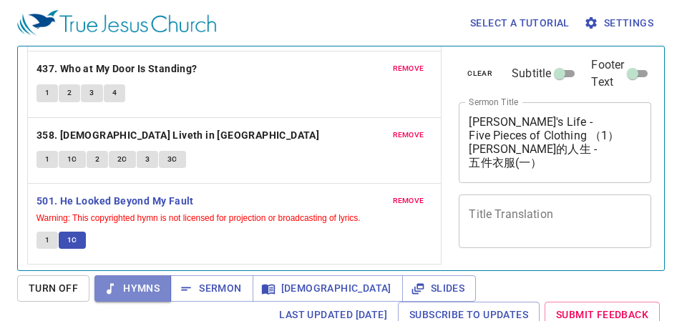
click at [145, 285] on span "Hymns" at bounding box center [133, 289] width 54 height 18
click at [220, 278] on button "Sermon" at bounding box center [211, 288] width 82 height 26
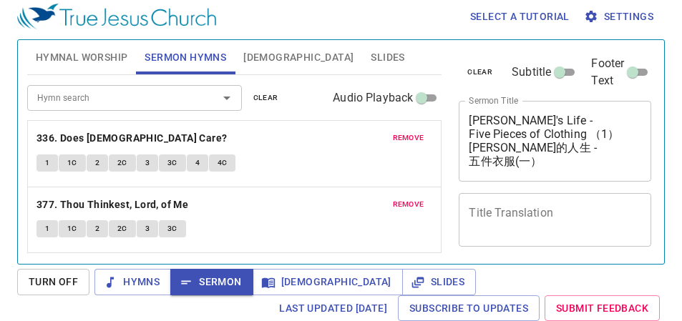
scroll to position [5, 0]
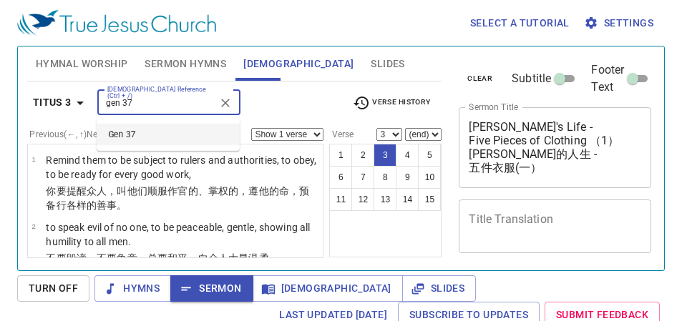
select select "3"
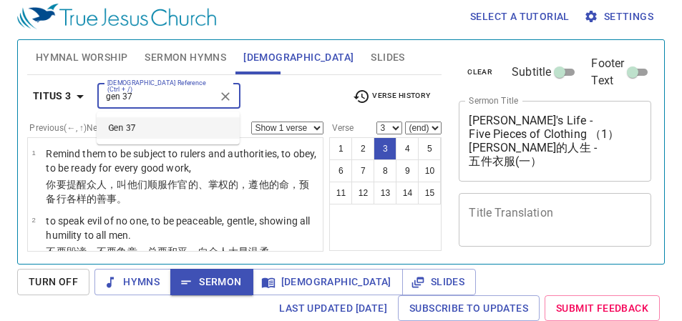
scroll to position [5, 0]
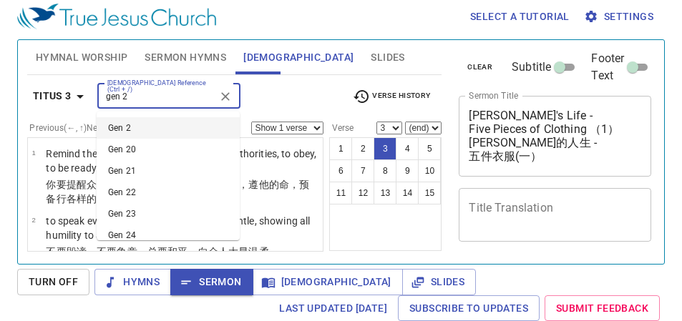
type input "gen 29"
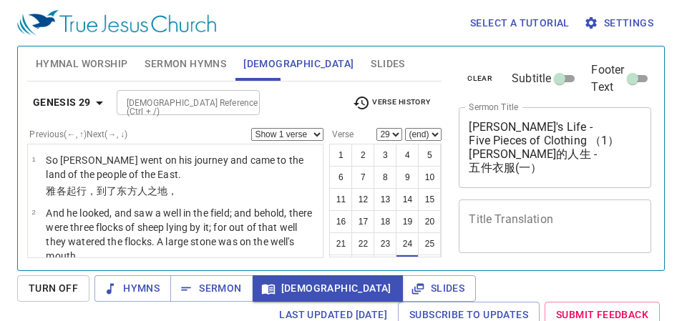
select select "29"
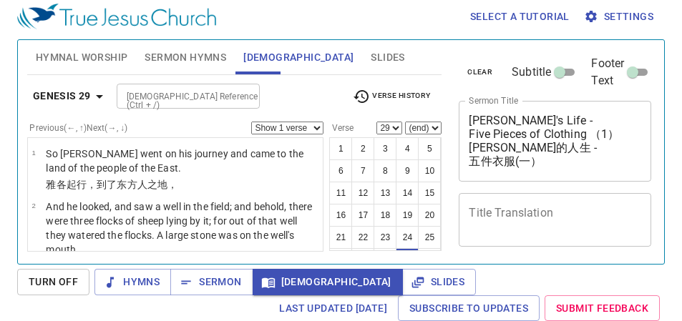
scroll to position [5, 0]
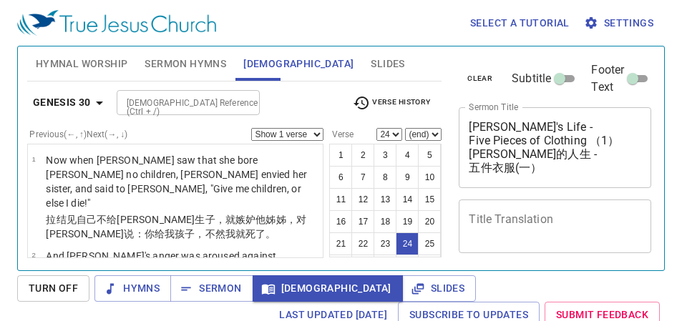
select select "24"
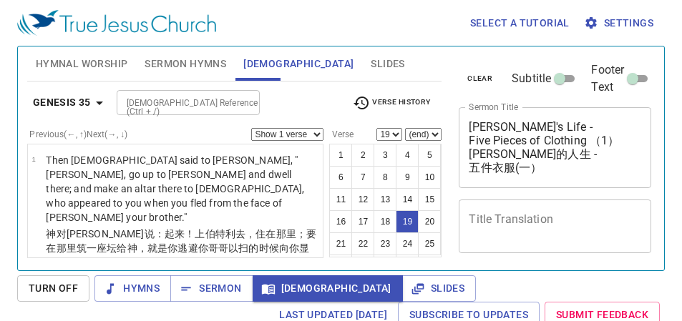
select select "19"
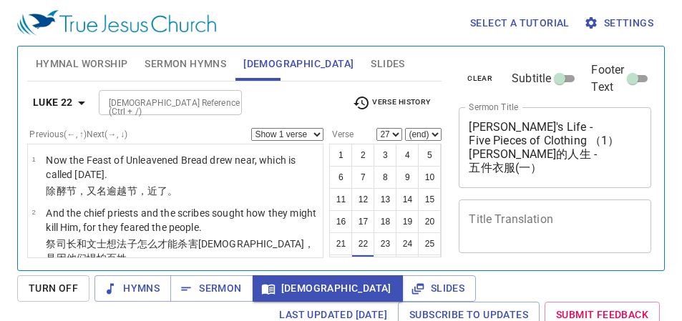
select select "27"
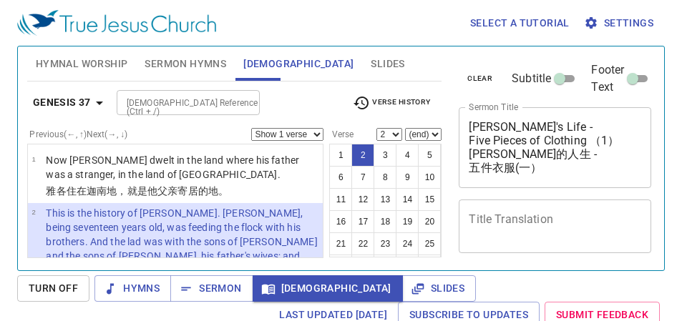
select select "2"
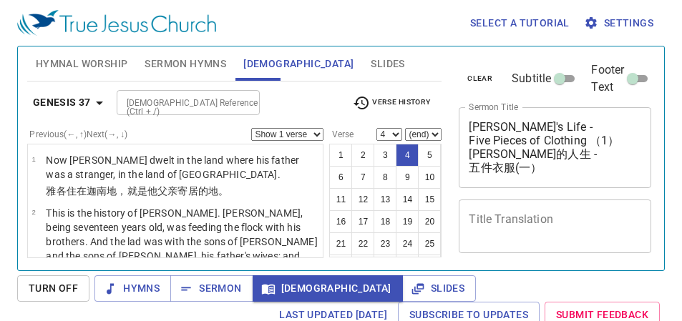
select select "4"
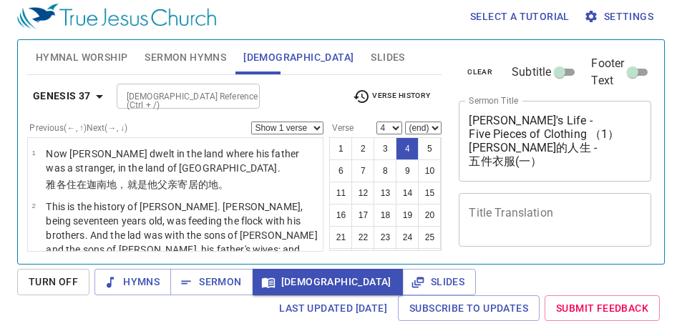
scroll to position [77, 0]
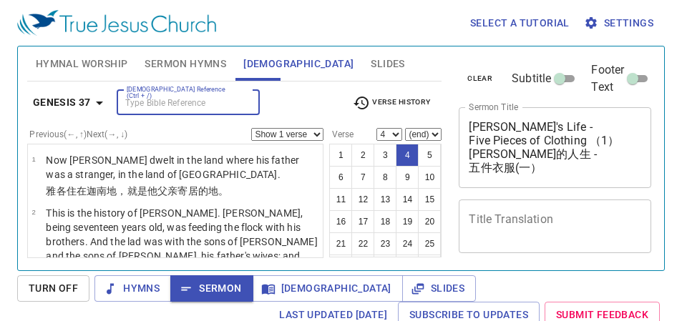
select select "4"
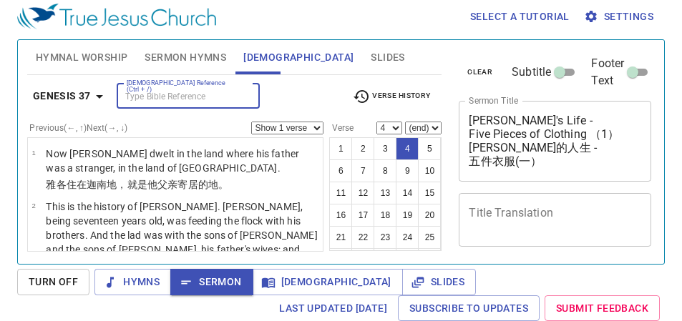
scroll to position [77, 0]
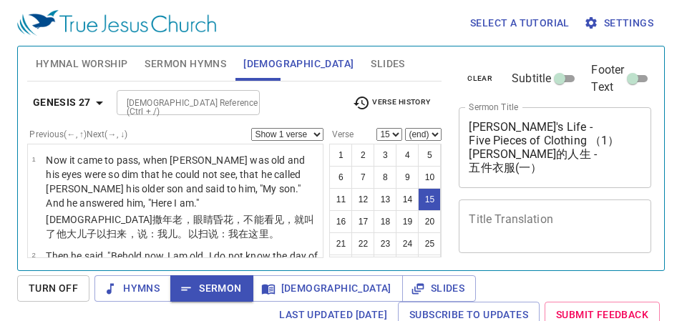
select select "15"
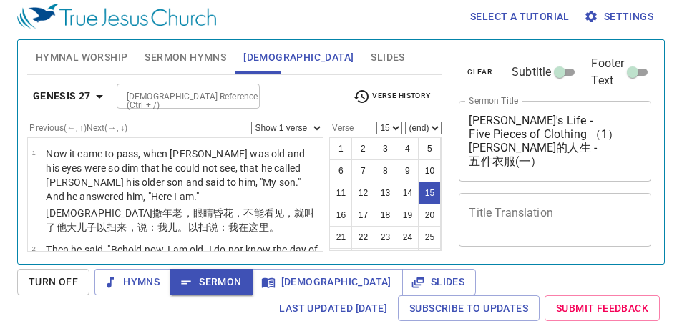
scroll to position [77, 0]
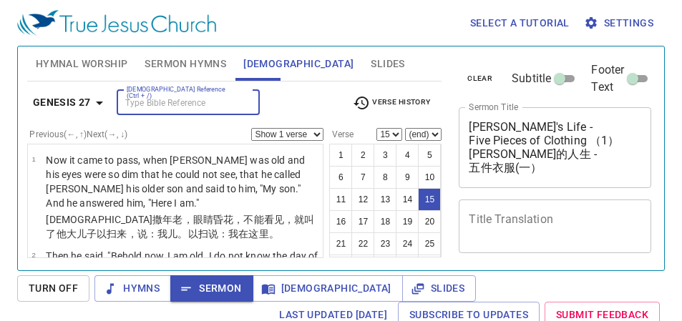
select select "15"
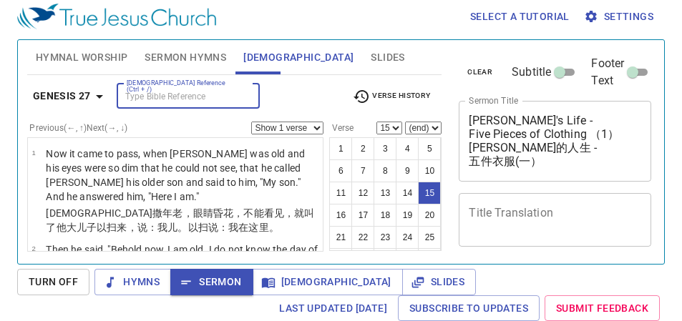
scroll to position [77, 0]
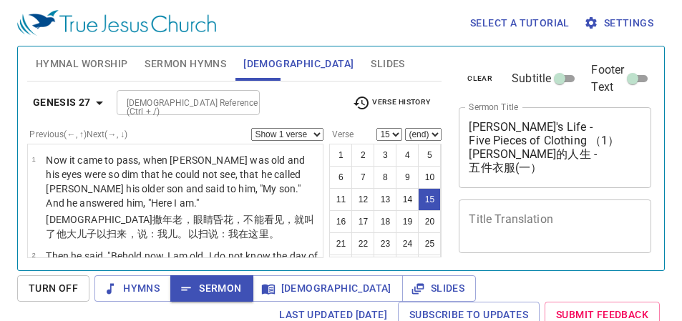
select select "15"
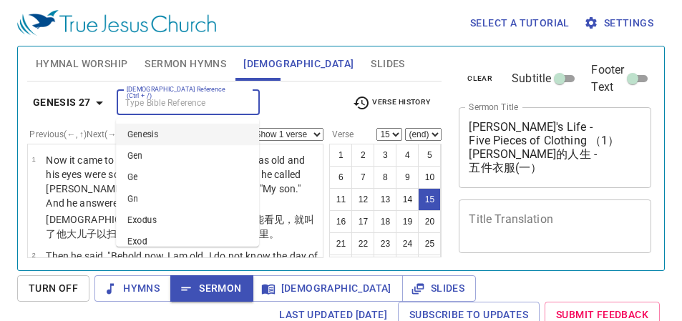
select select "15"
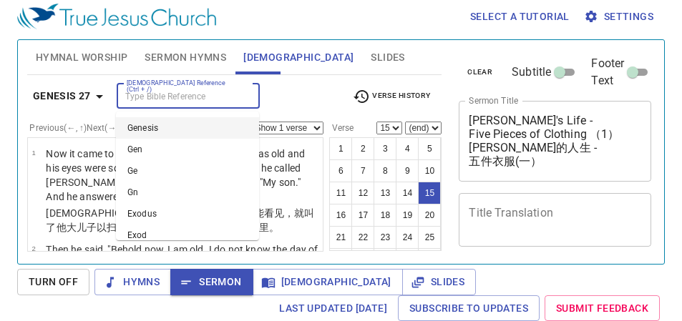
scroll to position [77, 0]
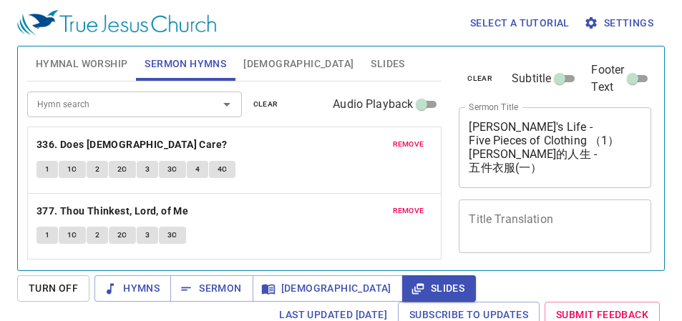
scroll to position [6, 0]
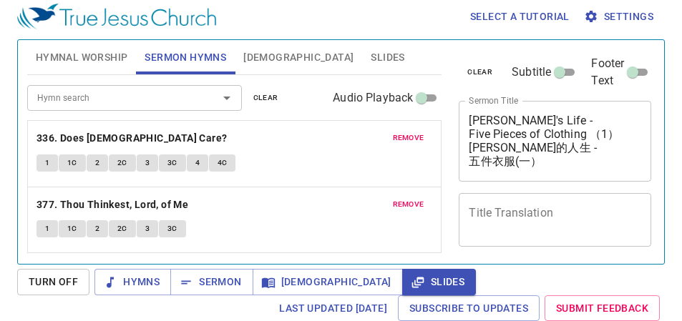
scroll to position [77, 0]
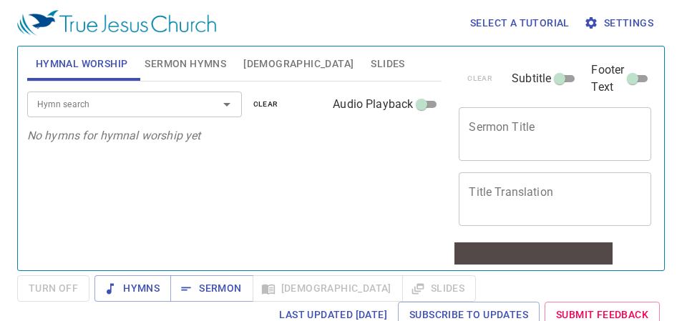
click at [371, 61] on span "Slides" at bounding box center [388, 64] width 34 height 18
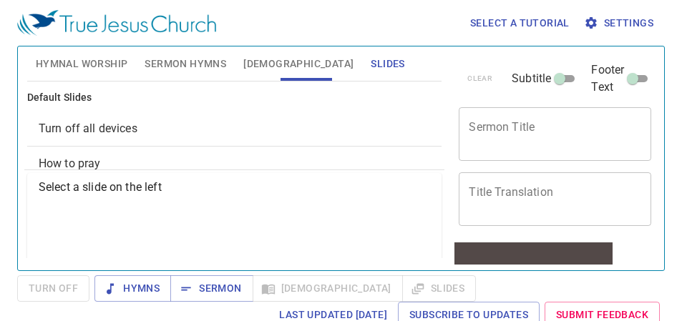
click at [288, 205] on div "Select a slide on the left" at bounding box center [234, 258] width 415 height 171
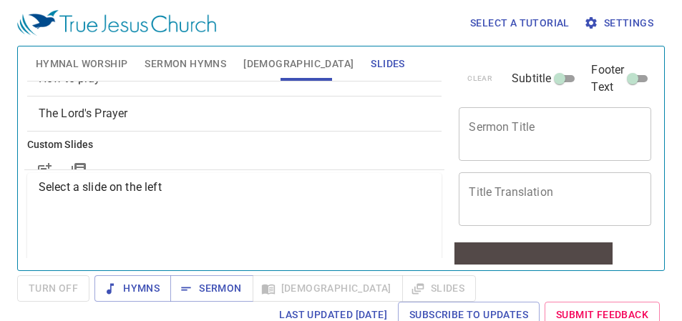
scroll to position [87, 0]
click at [92, 208] on span "Prayer Request" at bounding box center [200, 208] width 323 height 17
click at [378, 295] on span "Project" at bounding box center [401, 304] width 46 height 18
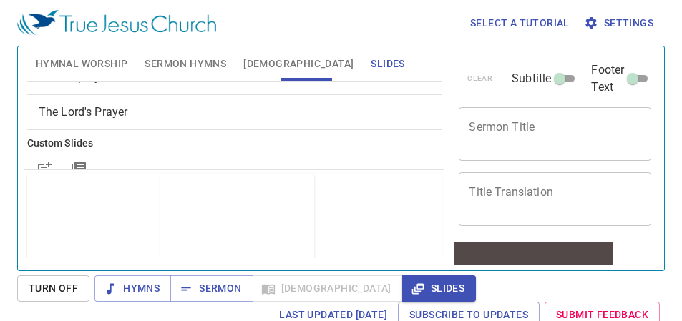
scroll to position [0, 0]
